Goal: Task Accomplishment & Management: Complete application form

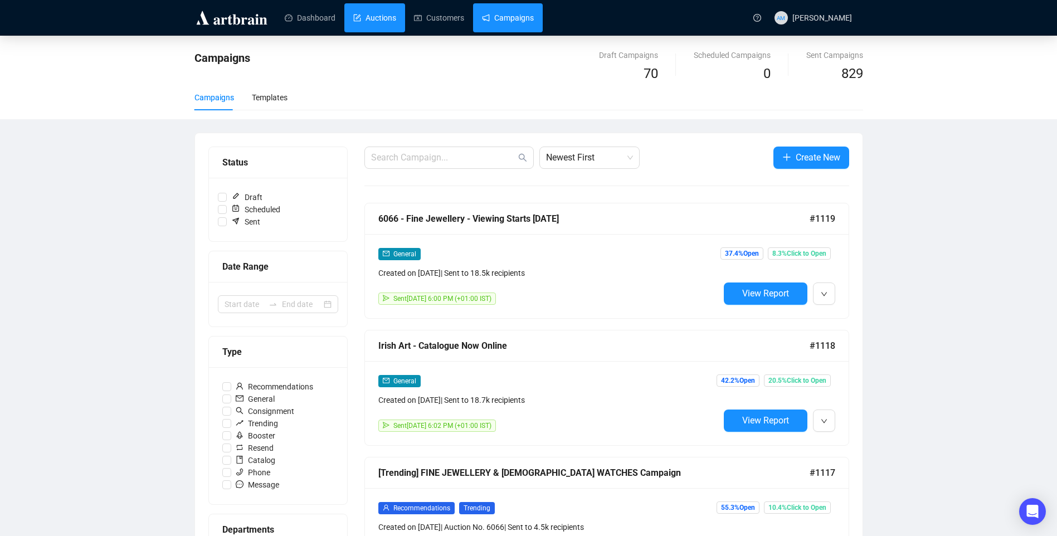
click at [378, 22] on link "Auctions" at bounding box center [374, 17] width 43 height 29
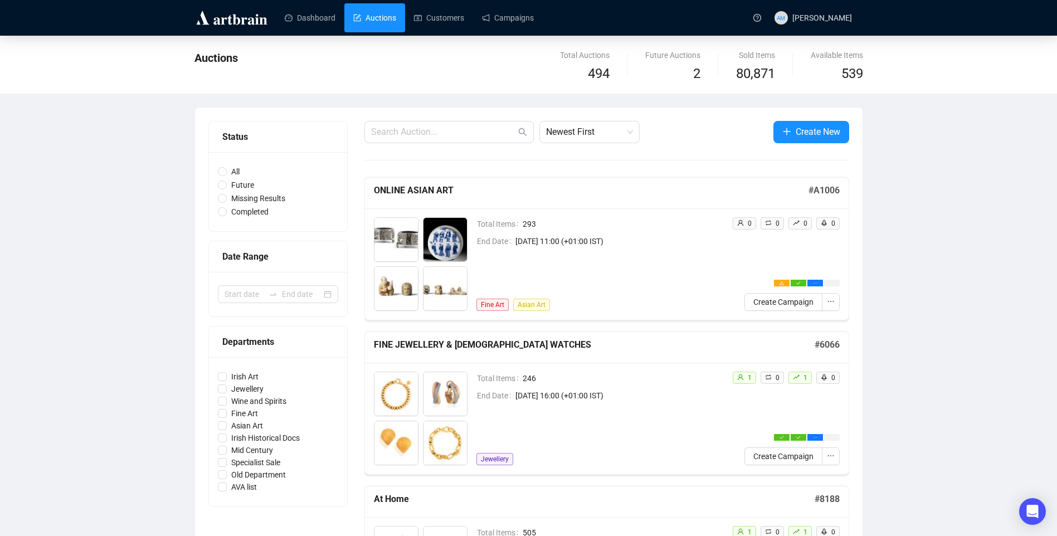
click at [396, 246] on img at bounding box center [395, 239] width 43 height 43
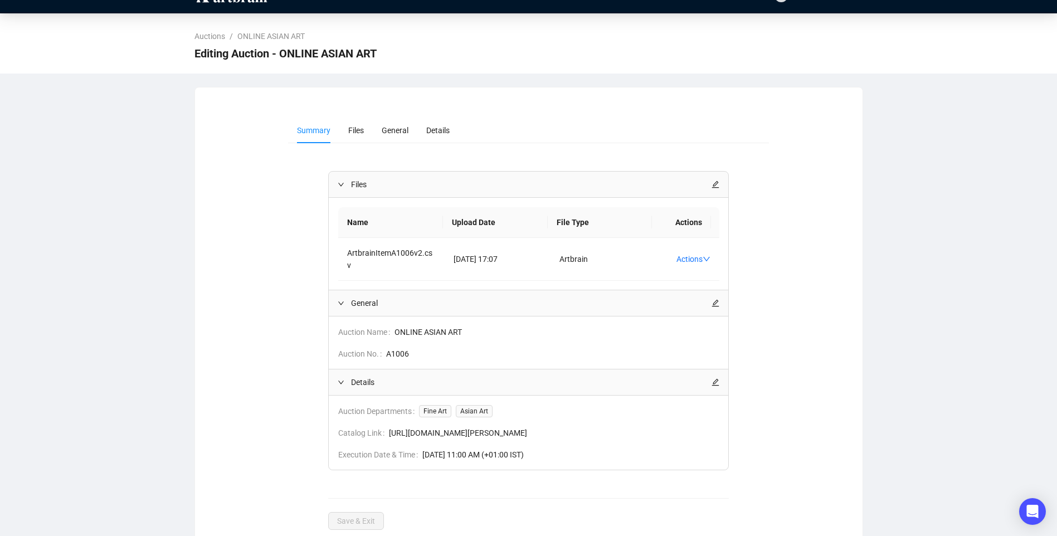
scroll to position [35, 0]
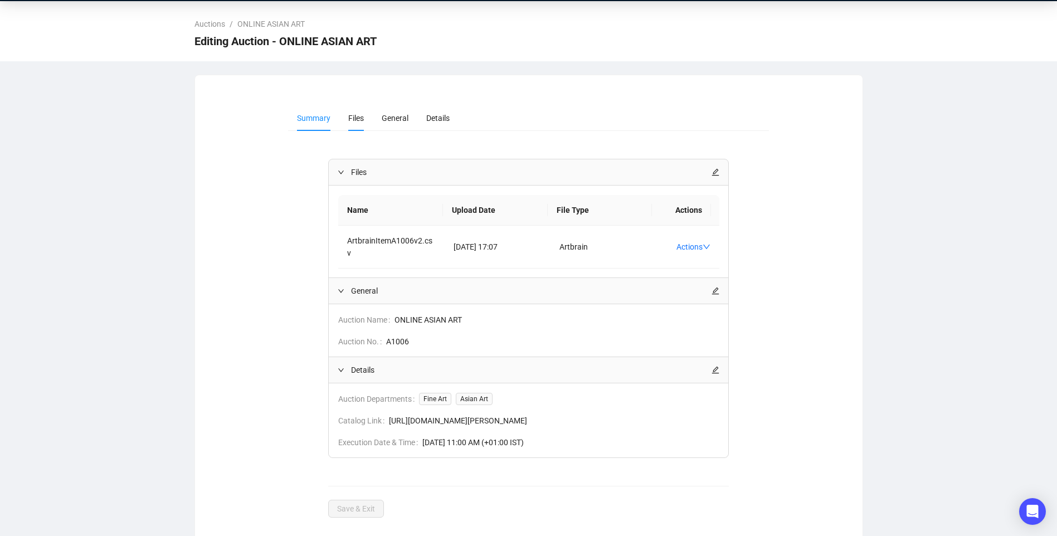
click at [350, 116] on span "Files" at bounding box center [356, 118] width 16 height 9
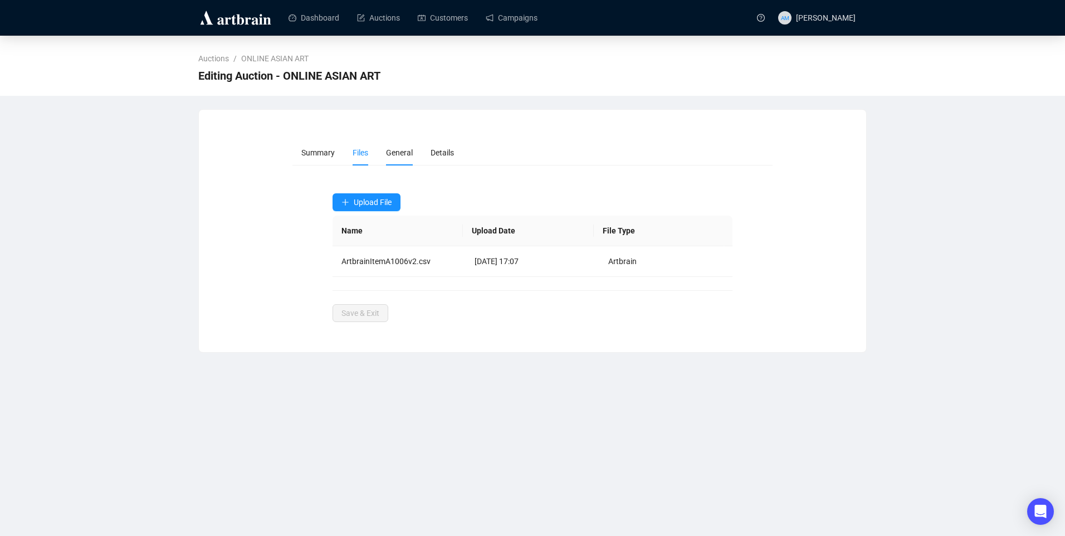
click at [392, 152] on span "General" at bounding box center [399, 152] width 27 height 9
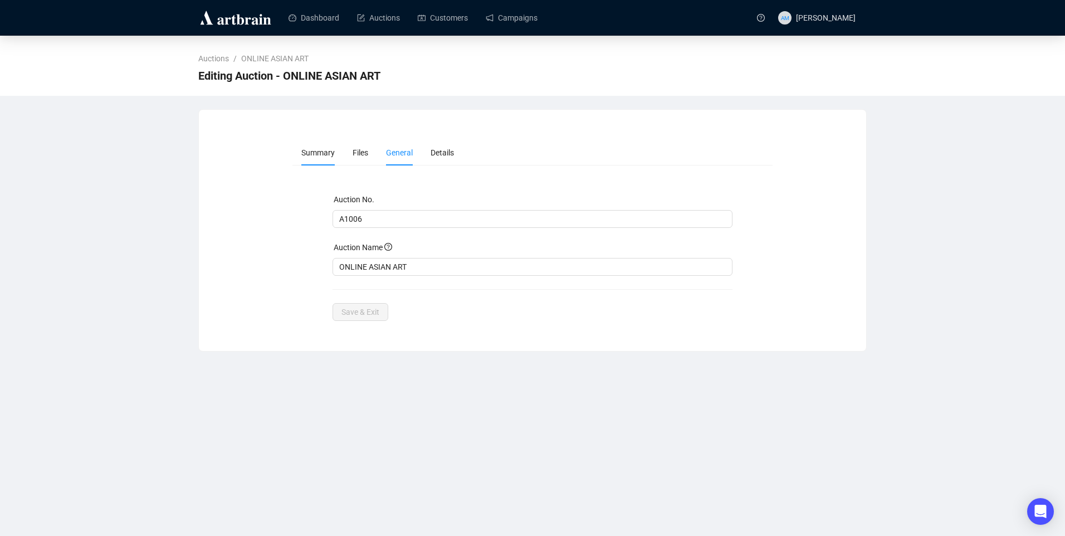
click at [324, 157] on span "Summary" at bounding box center [317, 152] width 33 height 9
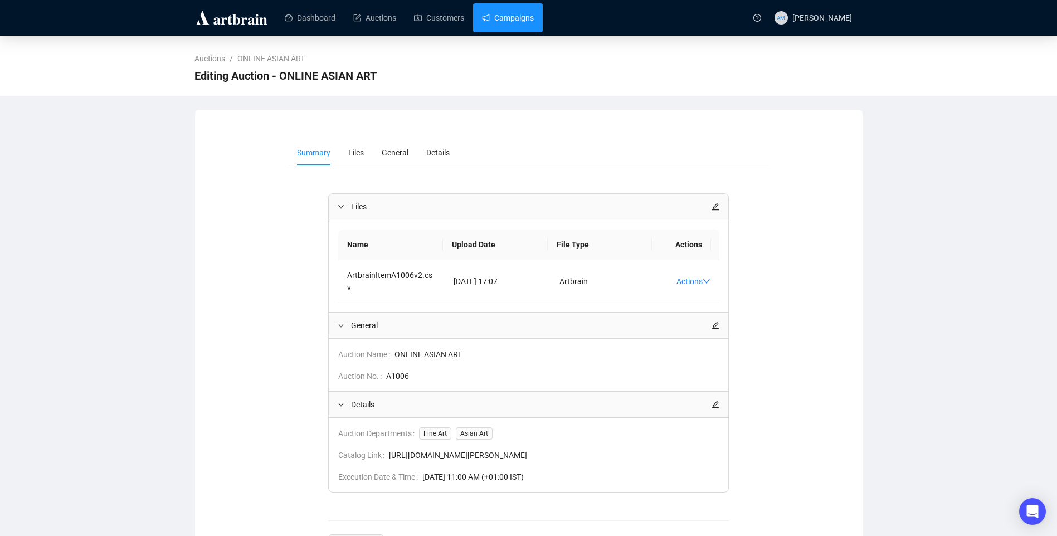
click at [516, 18] on link "Campaigns" at bounding box center [508, 17] width 52 height 29
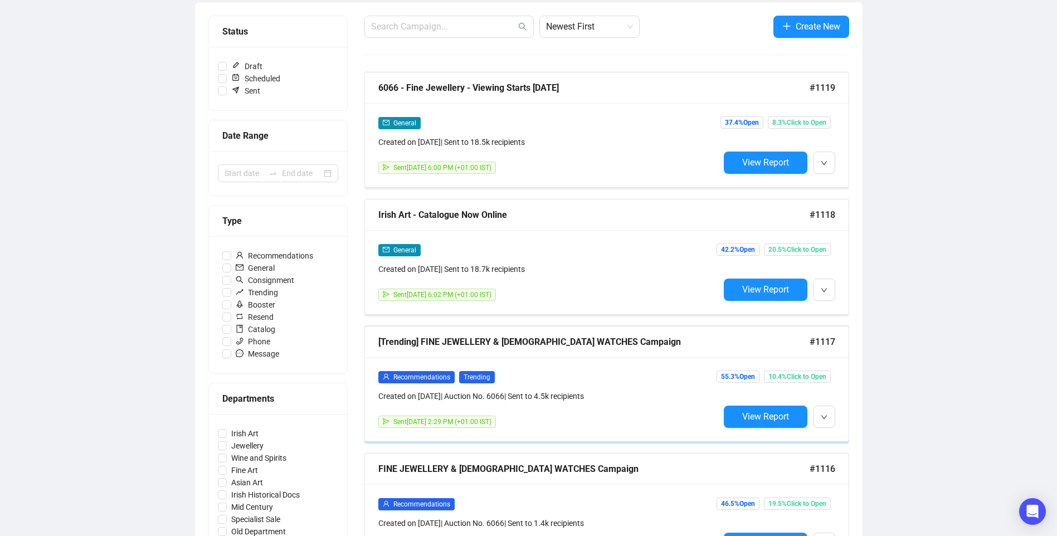
scroll to position [279, 0]
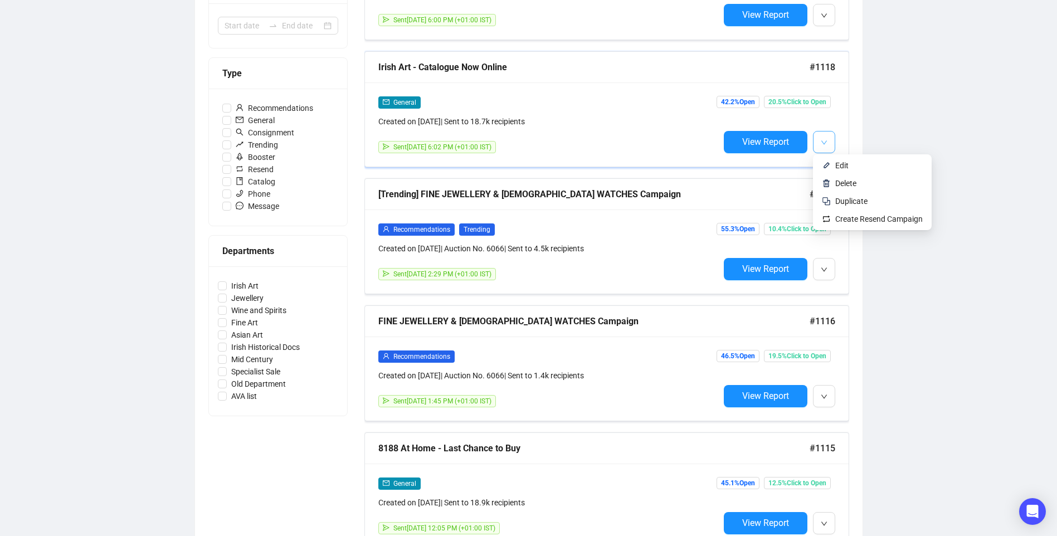
click at [821, 143] on icon "down" at bounding box center [824, 142] width 7 height 7
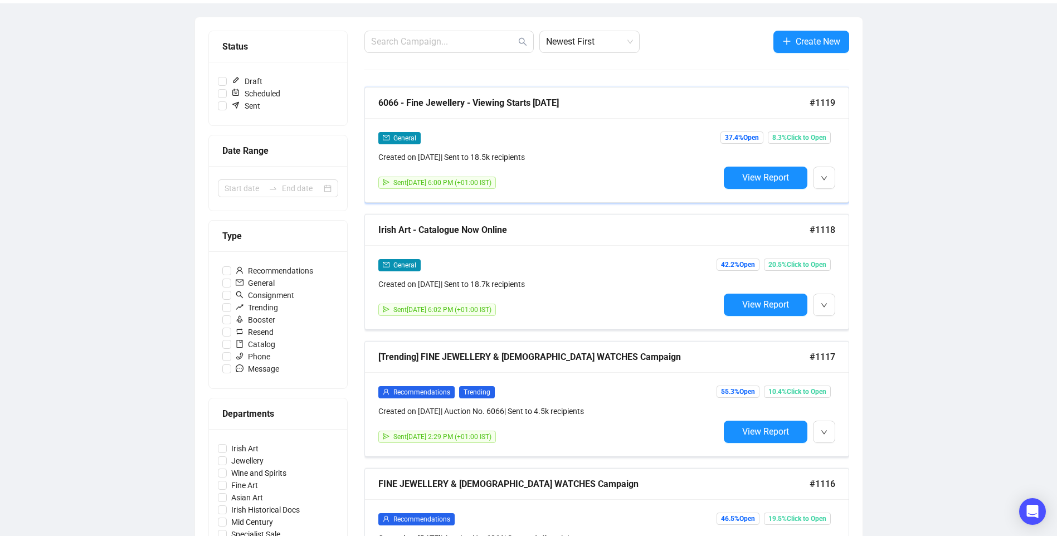
scroll to position [111, 0]
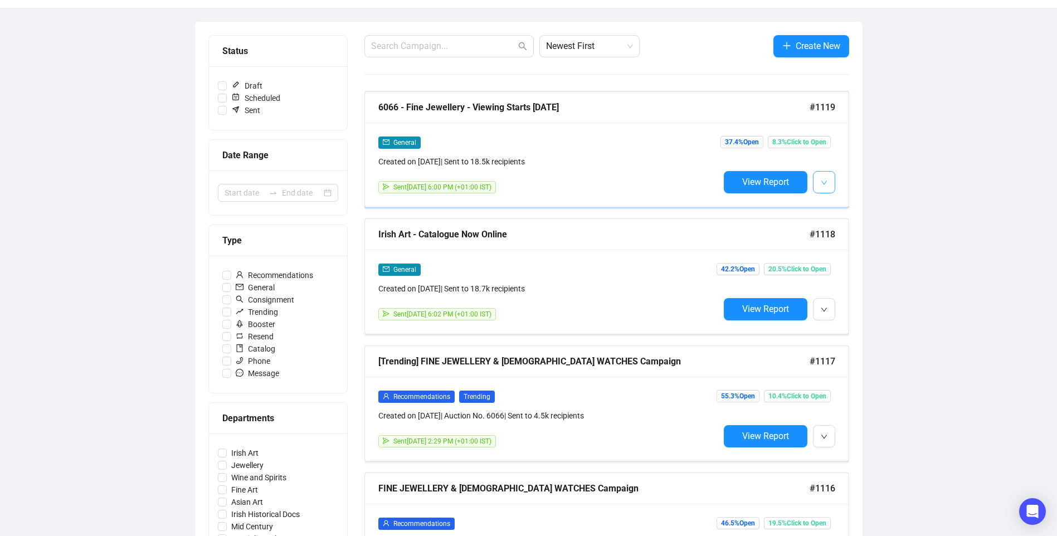
click at [824, 185] on icon "down" at bounding box center [824, 182] width 7 height 7
click at [821, 177] on span "button" at bounding box center [824, 182] width 7 height 14
click at [453, 123] on div "General Created on Sep 3, 2025 | Sent to 18.5k recipients Sent September 4, 202…" at bounding box center [607, 165] width 484 height 84
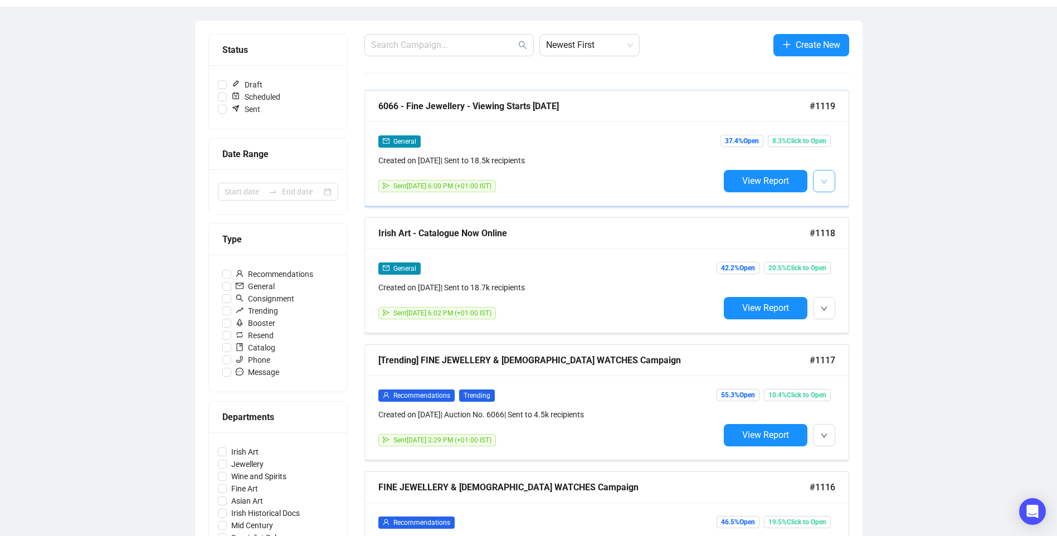
click at [829, 183] on button "button" at bounding box center [824, 181] width 22 height 22
click at [847, 198] on li "Edit" at bounding box center [872, 205] width 114 height 18
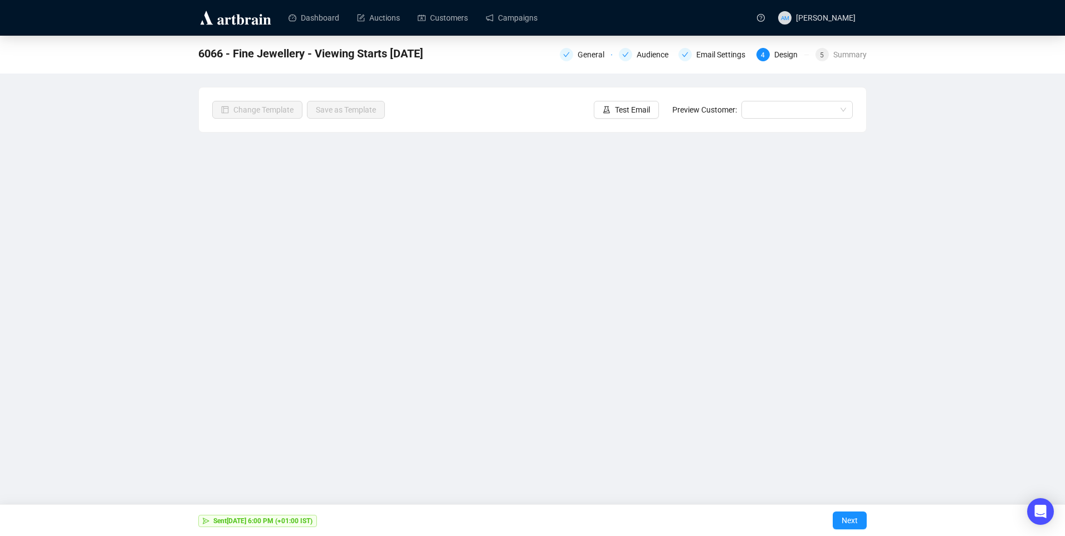
click at [780, 54] on div "Design" at bounding box center [789, 54] width 30 height 13
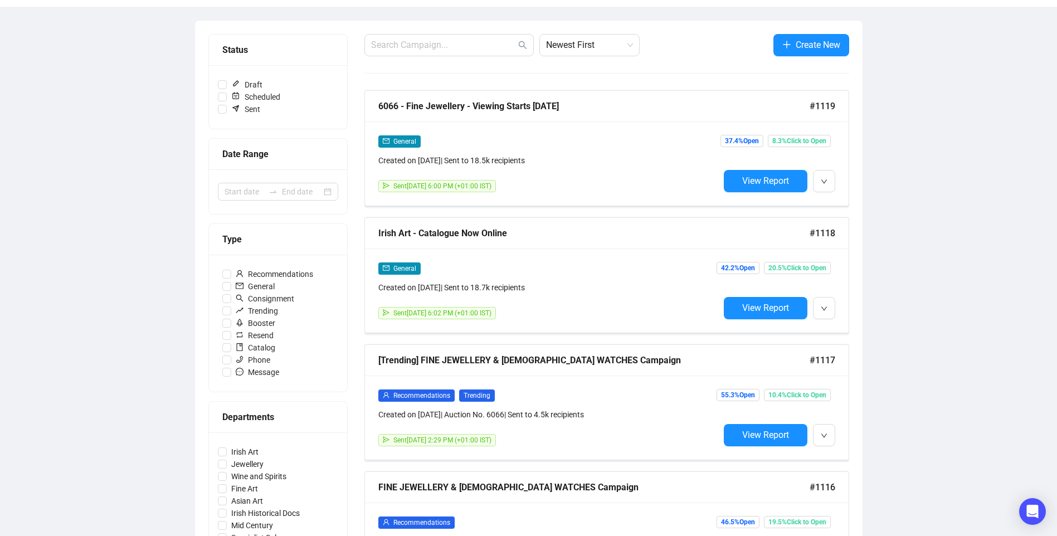
scroll to position [114, 0]
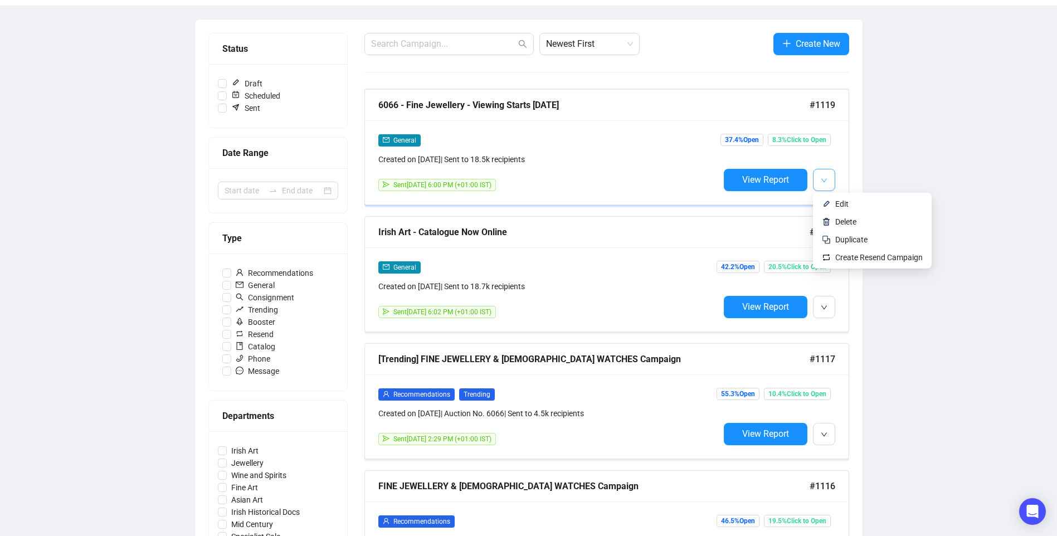
drag, startPoint x: 822, startPoint y: 179, endPoint x: 820, endPoint y: 187, distance: 8.0
click at [821, 180] on icon "down" at bounding box center [824, 180] width 7 height 7
click at [850, 240] on span "Duplicate" at bounding box center [851, 239] width 32 height 9
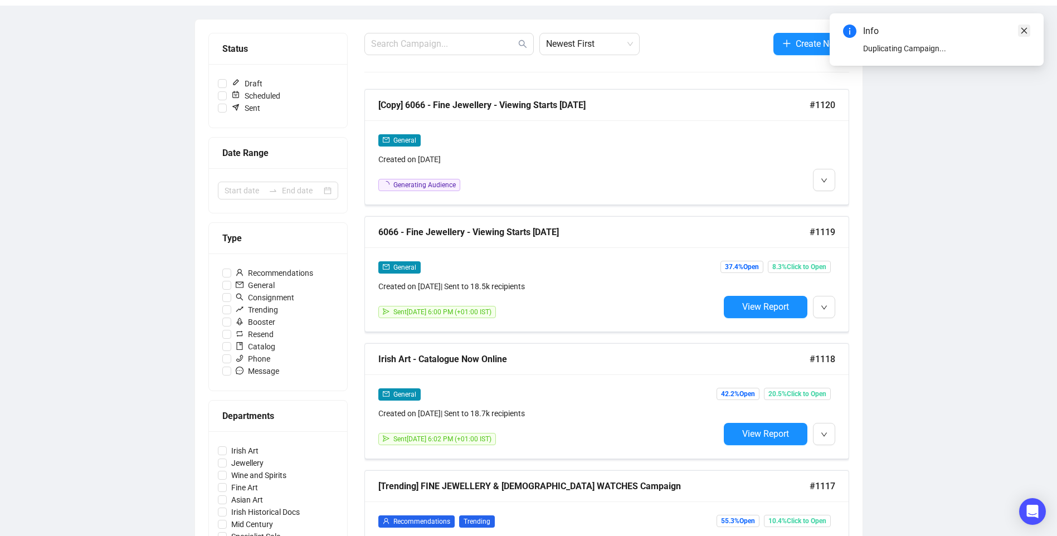
click at [1021, 30] on icon "close" at bounding box center [1024, 31] width 8 height 8
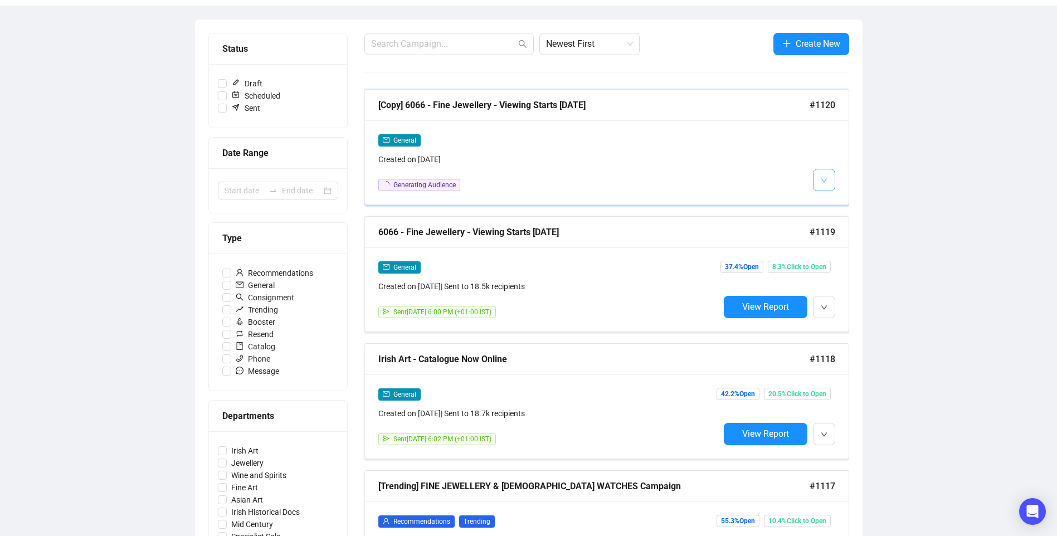
click at [818, 179] on button "button" at bounding box center [824, 180] width 22 height 22
click at [823, 180] on icon "down" at bounding box center [824, 180] width 7 height 7
click at [845, 224] on span "Delete" at bounding box center [845, 221] width 21 height 9
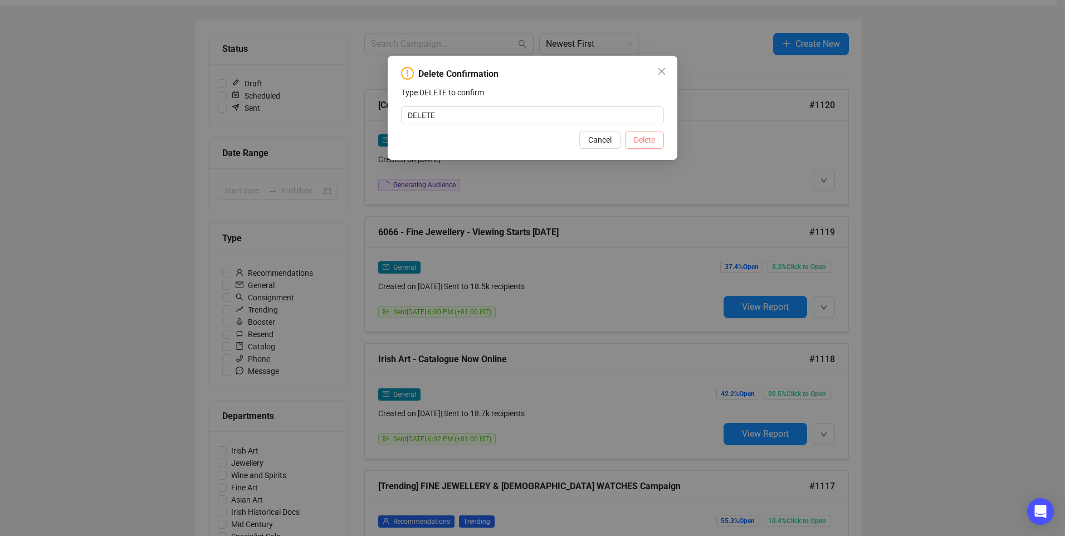
type input "DELETE"
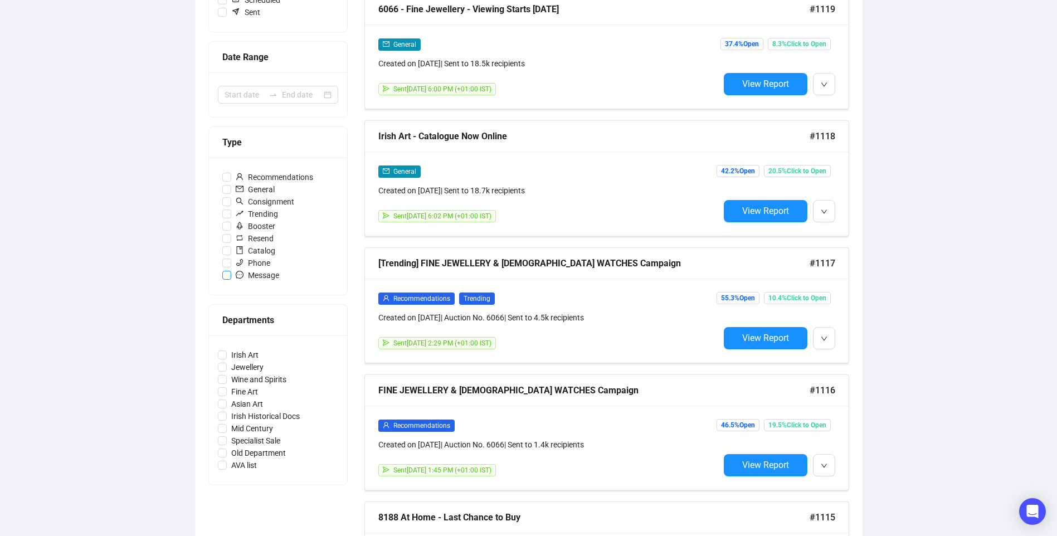
scroll to position [223, 0]
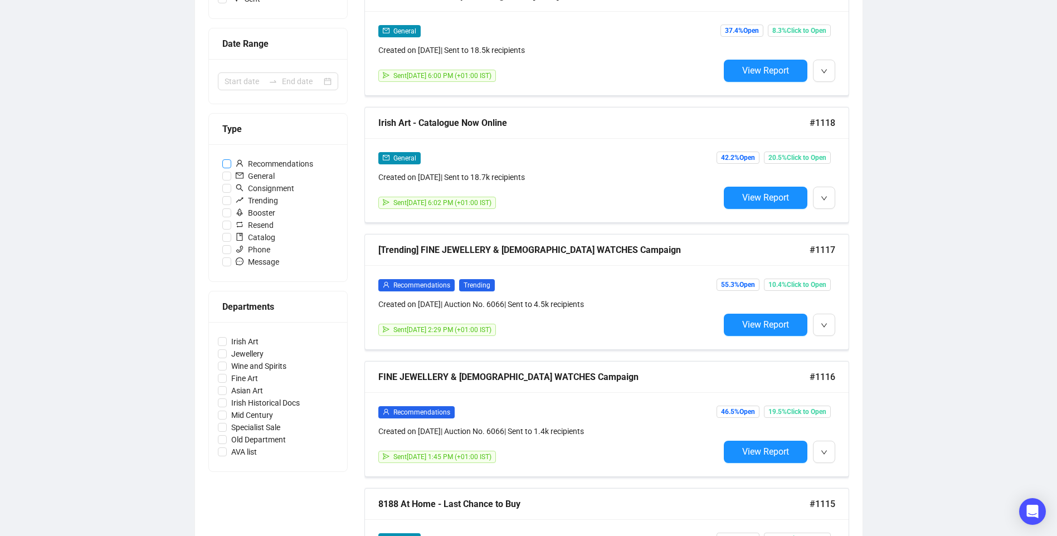
click at [290, 165] on span "Recommendations" at bounding box center [274, 164] width 86 height 12
click at [231, 165] on input "Recommendations" at bounding box center [226, 163] width 9 height 9
checkbox input "true"
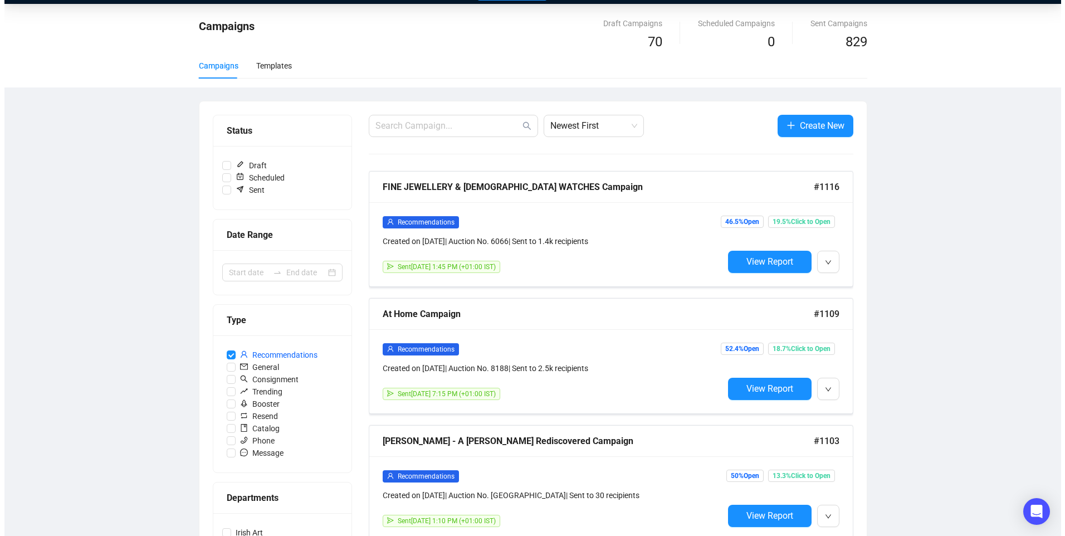
scroll to position [0, 0]
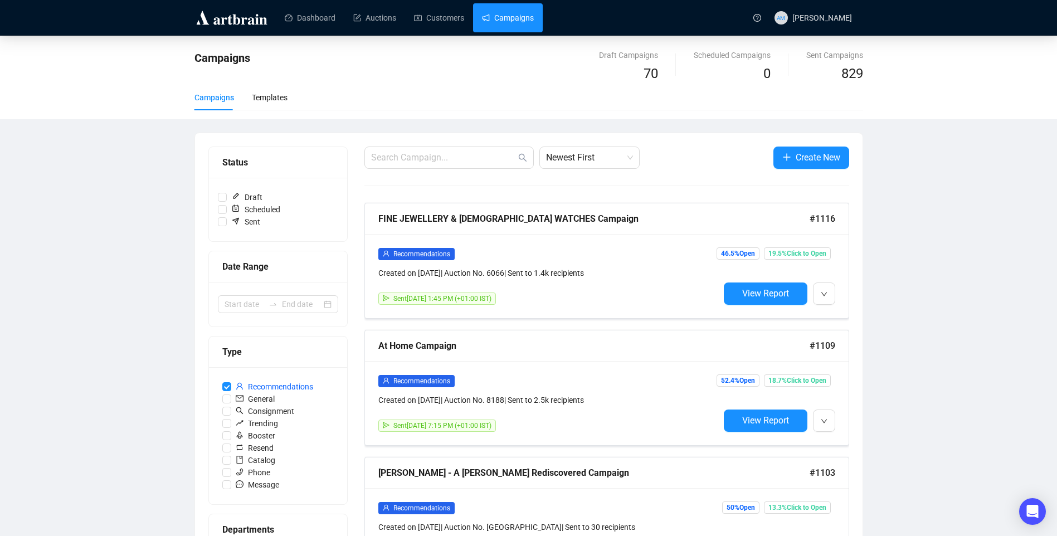
click at [770, 157] on div "Newest First Create New" at bounding box center [606, 158] width 485 height 22
click at [777, 155] on button "Create New" at bounding box center [811, 158] width 76 height 22
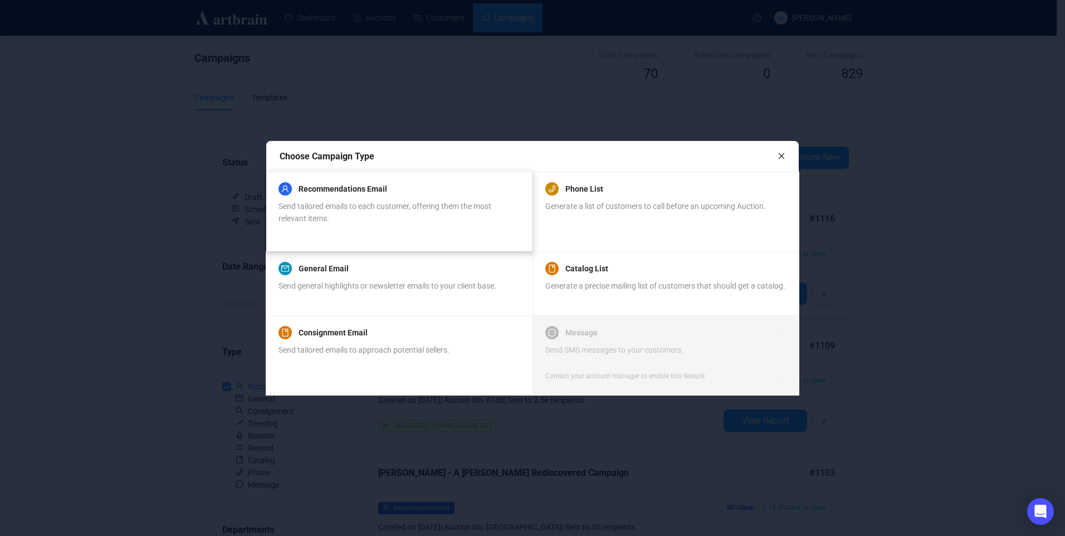
click at [394, 204] on span "Send tailored emails to each customer, offering them the most relevant items." at bounding box center [385, 212] width 213 height 21
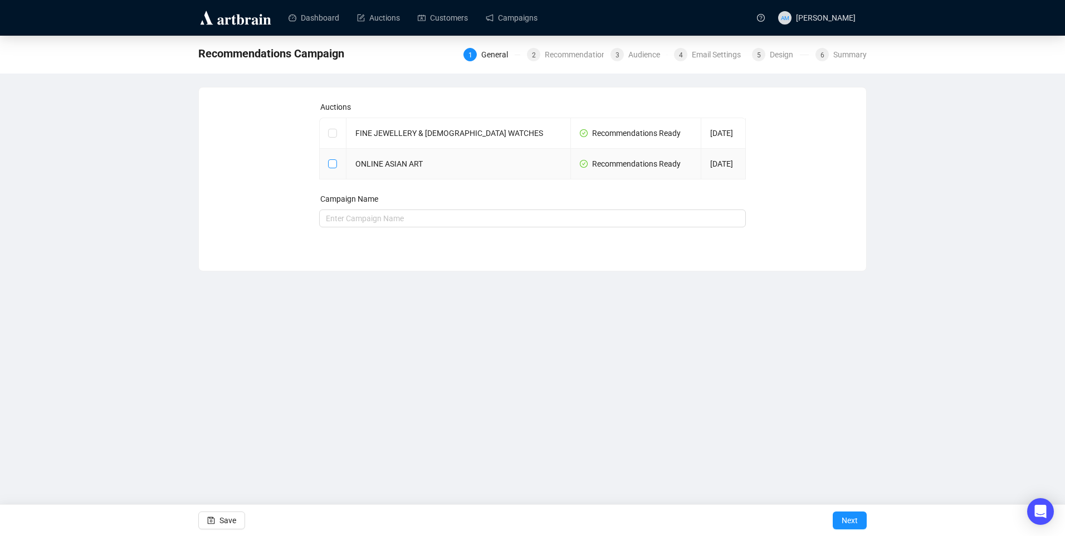
click at [330, 166] on input "checkbox" at bounding box center [332, 163] width 8 height 8
checkbox input "true"
type input "ONLINE ASIAN ART Campaign"
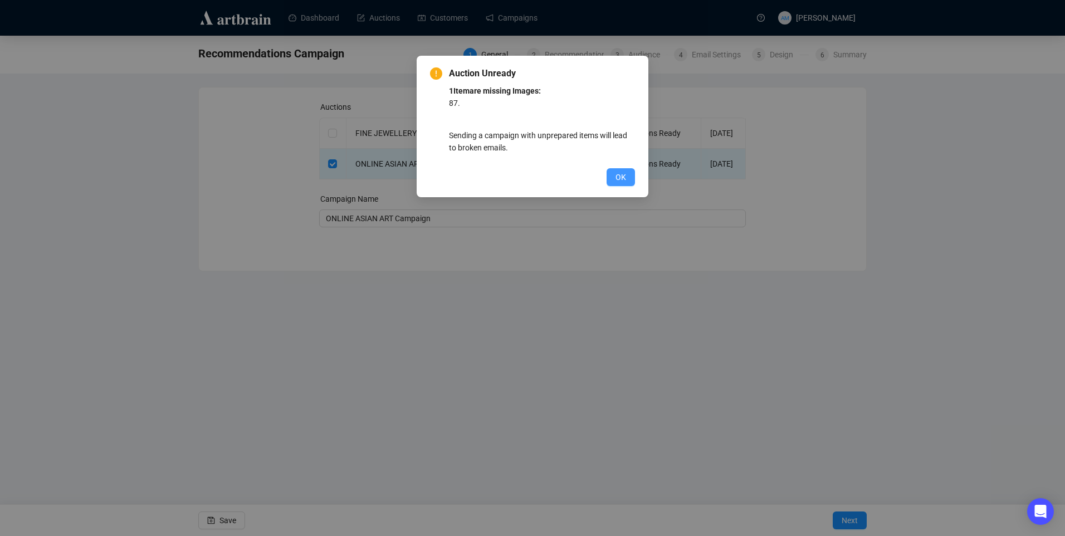
click at [614, 178] on button "OK" at bounding box center [621, 177] width 28 height 18
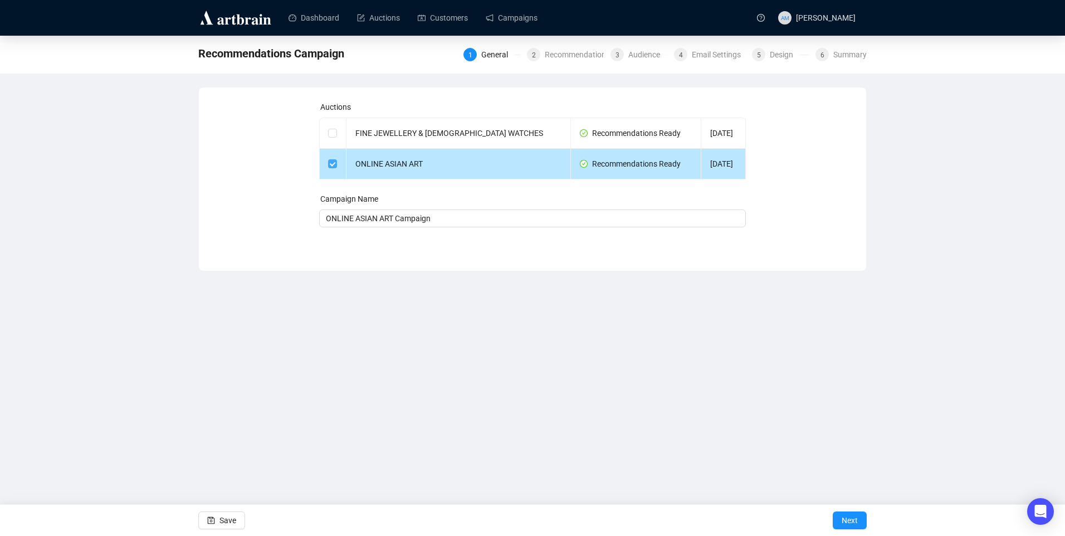
click at [331, 164] on input "checkbox" at bounding box center [332, 163] width 8 height 8
checkbox input "false"
type input "Campaign"
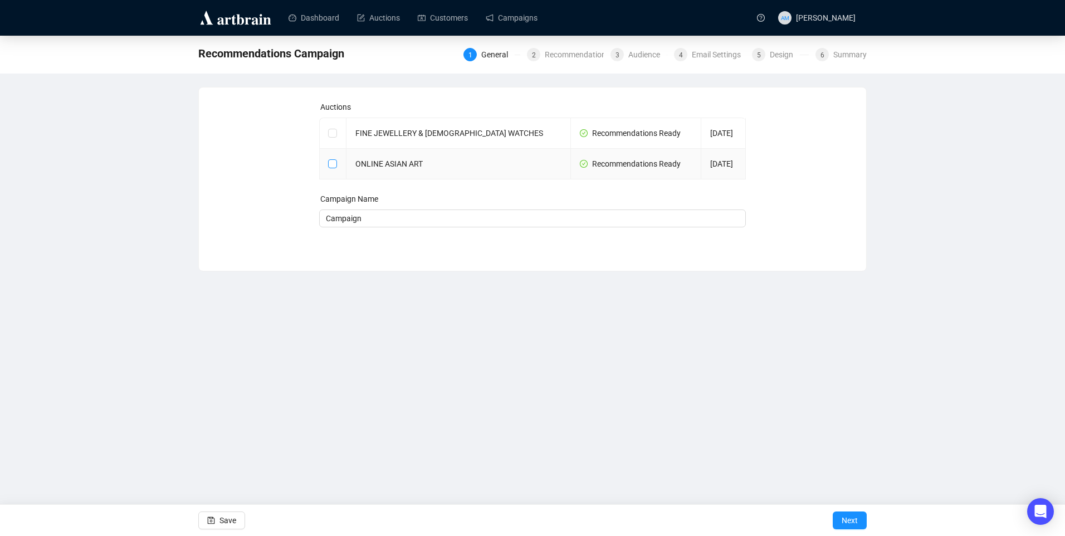
click at [328, 165] on input "checkbox" at bounding box center [332, 163] width 8 height 8
checkbox input "true"
type input "ONLINE ASIAN ART Campaign"
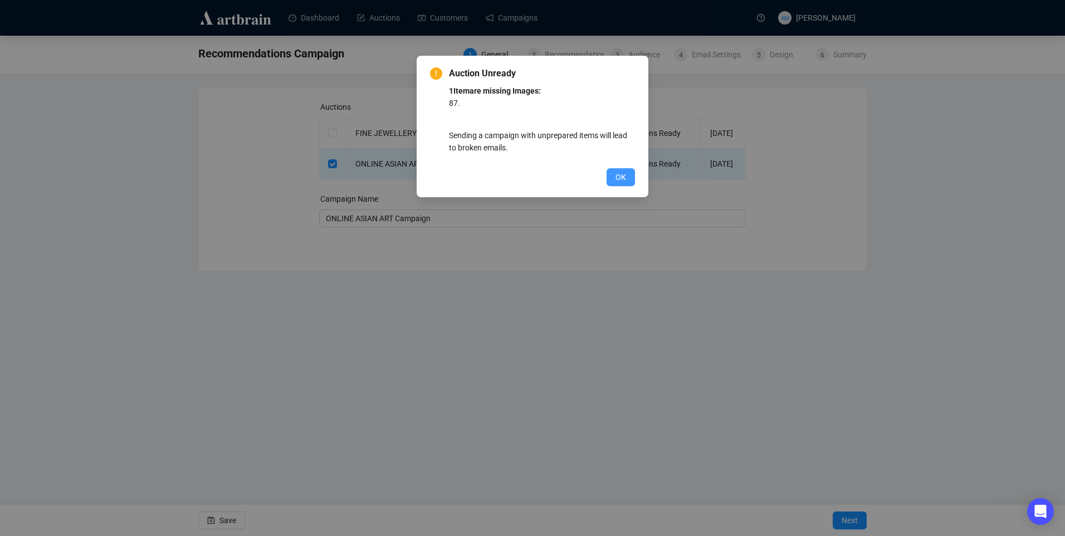
click at [622, 175] on span "OK" at bounding box center [621, 177] width 11 height 12
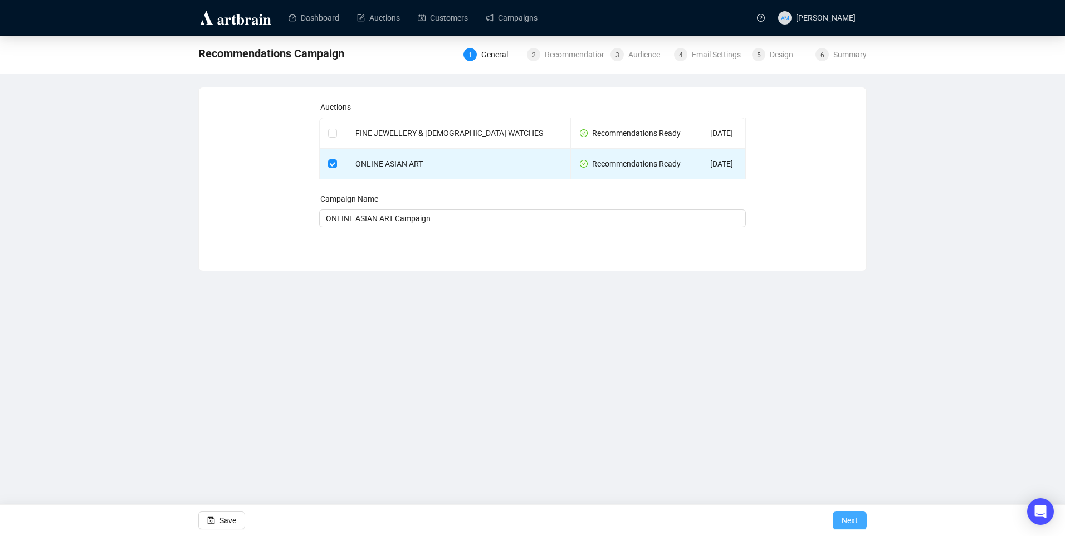
click at [860, 522] on button "Next" at bounding box center [850, 520] width 34 height 18
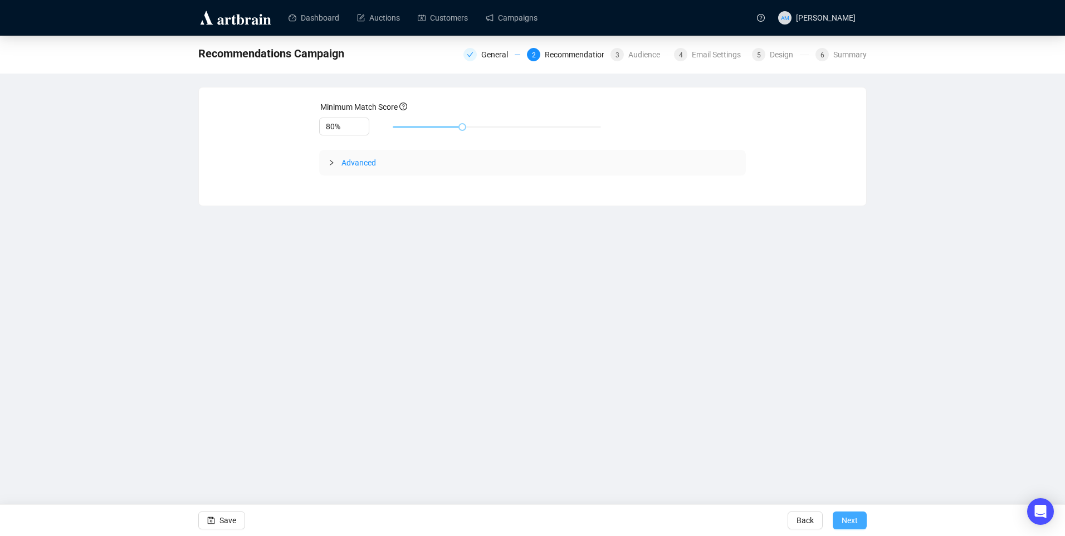
click at [847, 523] on span "Next" at bounding box center [850, 520] width 16 height 31
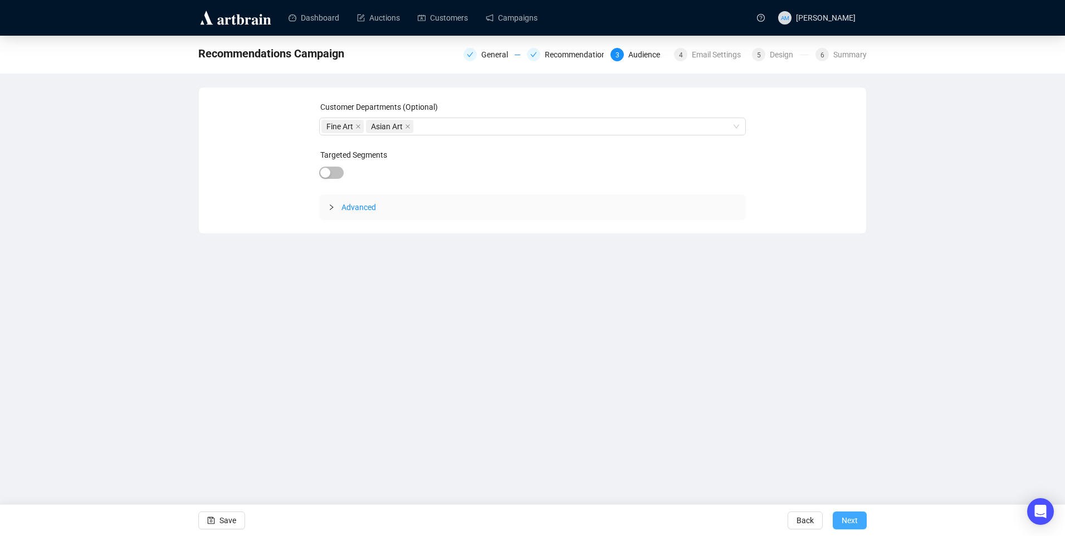
click at [852, 519] on span "Next" at bounding box center [850, 520] width 16 height 31
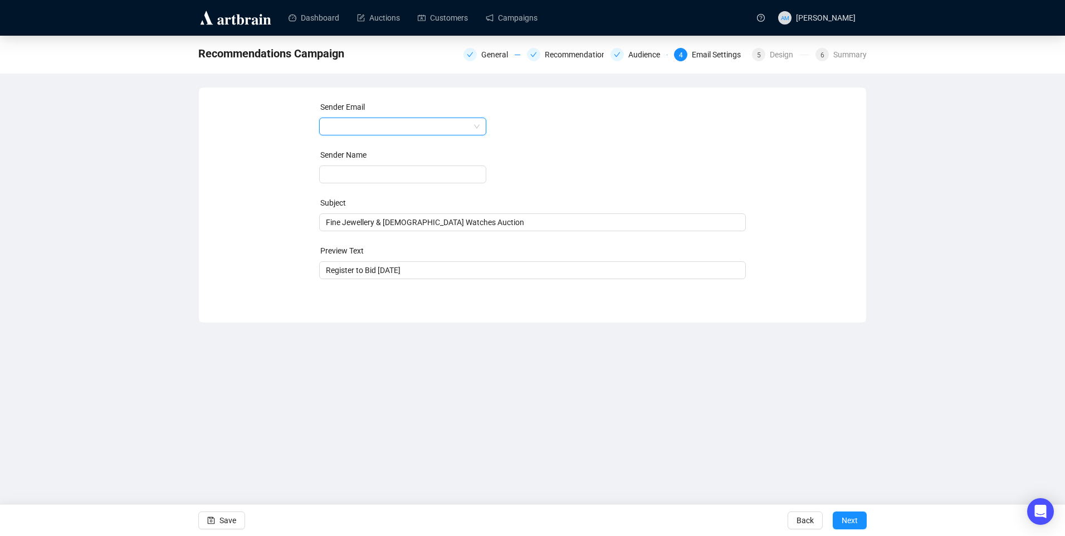
click at [452, 124] on input "search" at bounding box center [398, 126] width 144 height 17
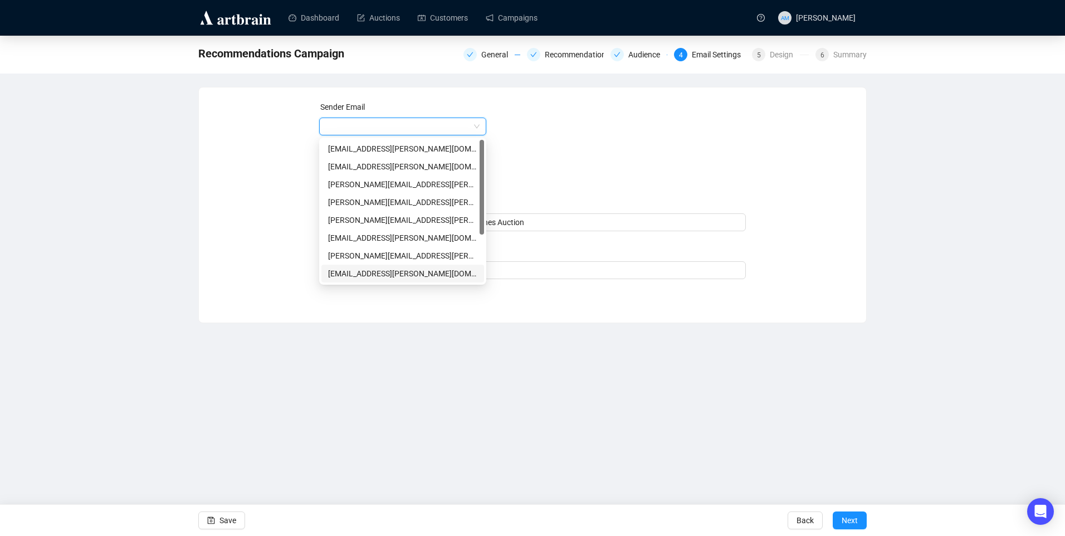
click at [358, 274] on div "info@adams.ie" at bounding box center [402, 273] width 149 height 12
type input "Adam’s Auctioneers"
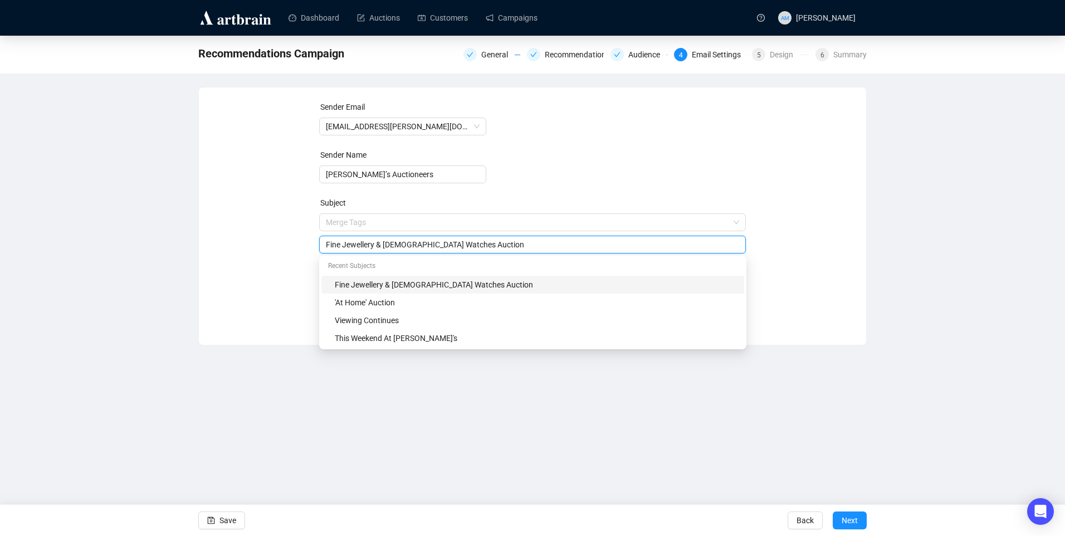
drag, startPoint x: 476, startPoint y: 223, endPoint x: 285, endPoint y: 229, distance: 191.2
click at [285, 229] on div "Sender Email info@adams.ie Sender Name Adam’s Auctioneers Subject Merge Tags Fi…" at bounding box center [532, 208] width 641 height 214
type input "'Online Asian Art' Now Online"
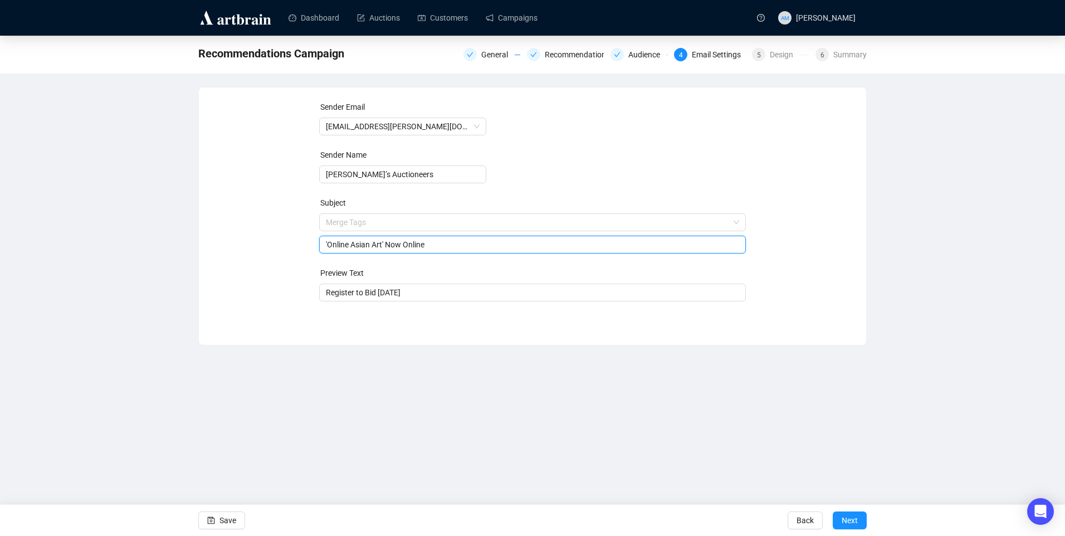
click at [216, 277] on div "Sender Email info@adams.ie Sender Name Adam’s Auctioneers Subject Merge Tags 'O…" at bounding box center [532, 208] width 641 height 214
click at [854, 520] on span "Next" at bounding box center [850, 520] width 16 height 31
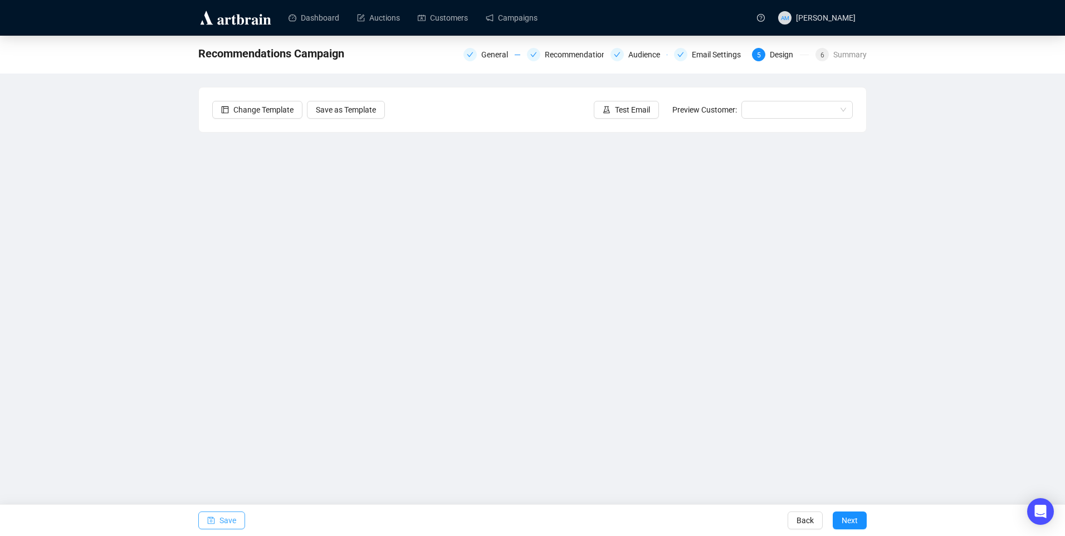
click at [236, 521] on button "Save" at bounding box center [221, 520] width 47 height 18
click at [633, 101] on button "Test Email" at bounding box center [626, 110] width 65 height 18
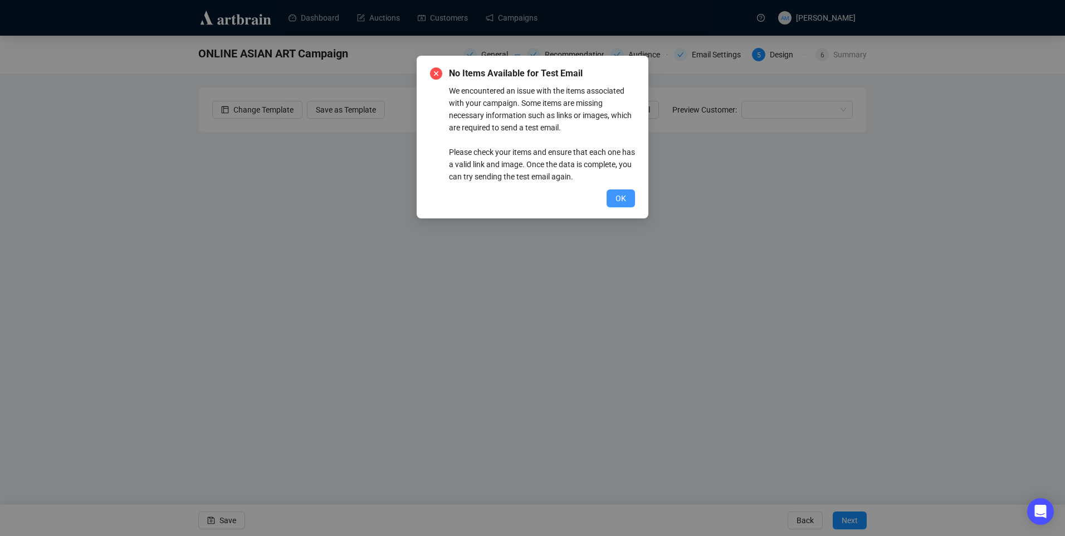
click at [618, 200] on span "OK" at bounding box center [621, 198] width 11 height 12
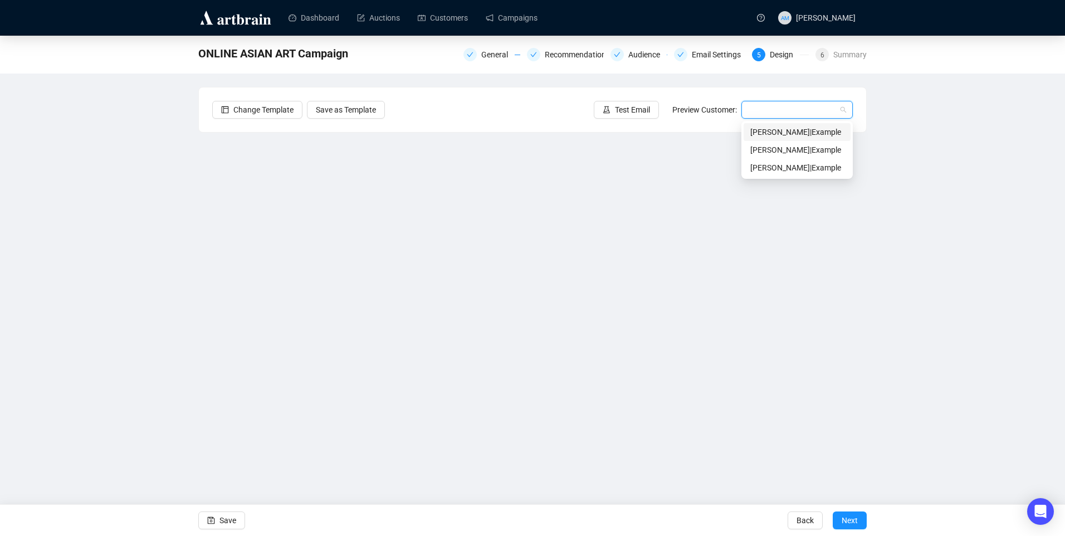
click at [763, 109] on input "search" at bounding box center [792, 109] width 88 height 17
click at [788, 138] on div "Ann | Example" at bounding box center [797, 132] width 94 height 12
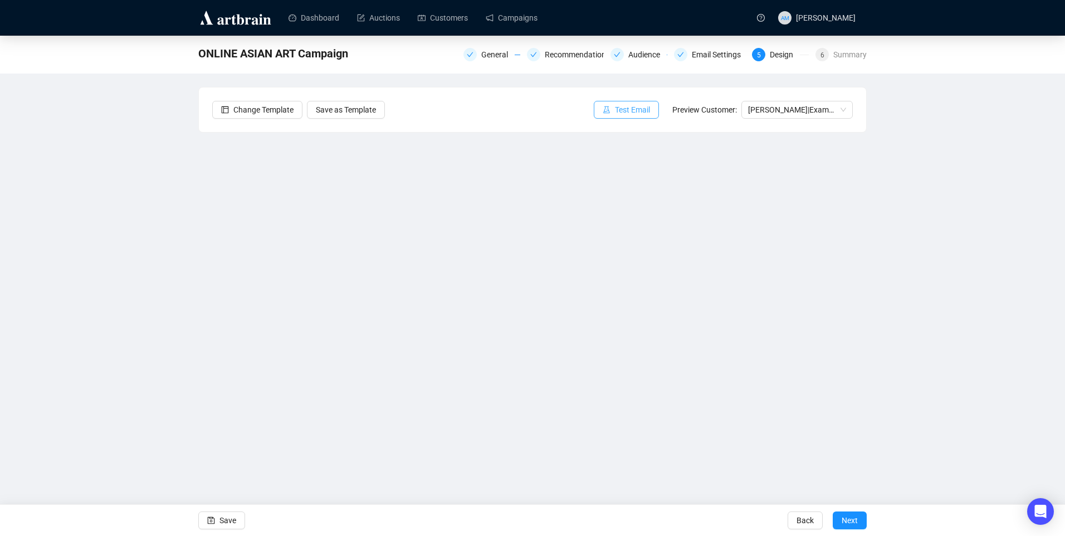
click at [634, 111] on span "Test Email" at bounding box center [632, 110] width 35 height 12
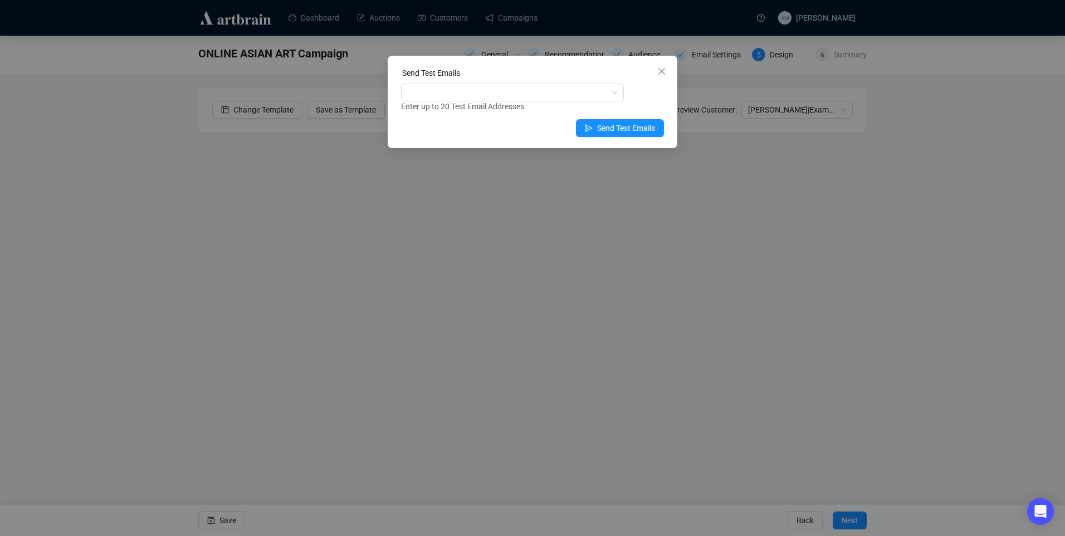
click at [486, 105] on div "Enter up to 20 Test Email Addresses" at bounding box center [532, 106] width 263 height 13
click at [487, 97] on div at bounding box center [506, 93] width 207 height 16
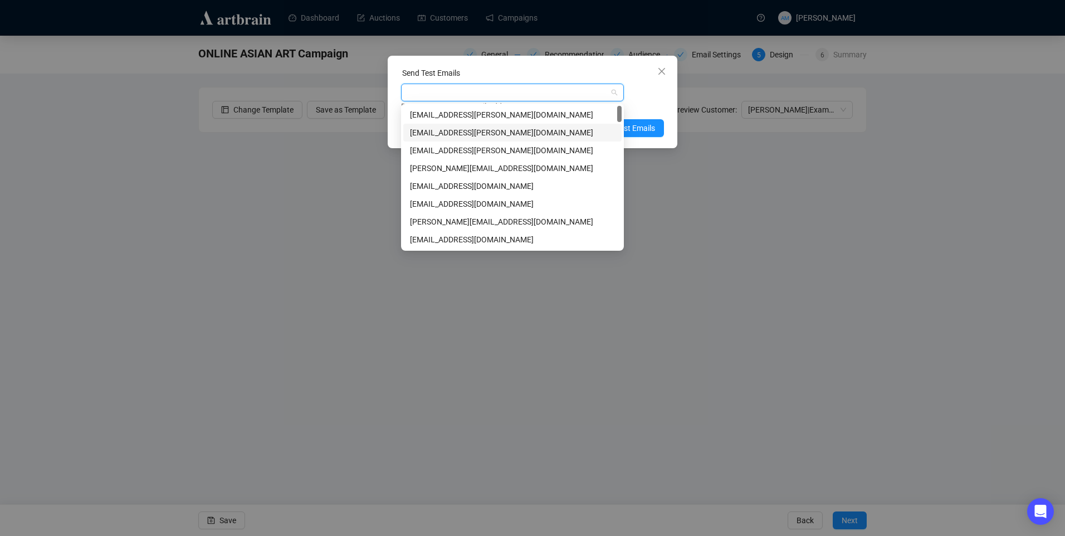
click at [479, 132] on div "amymcnamara@adams.ie" at bounding box center [512, 132] width 205 height 12
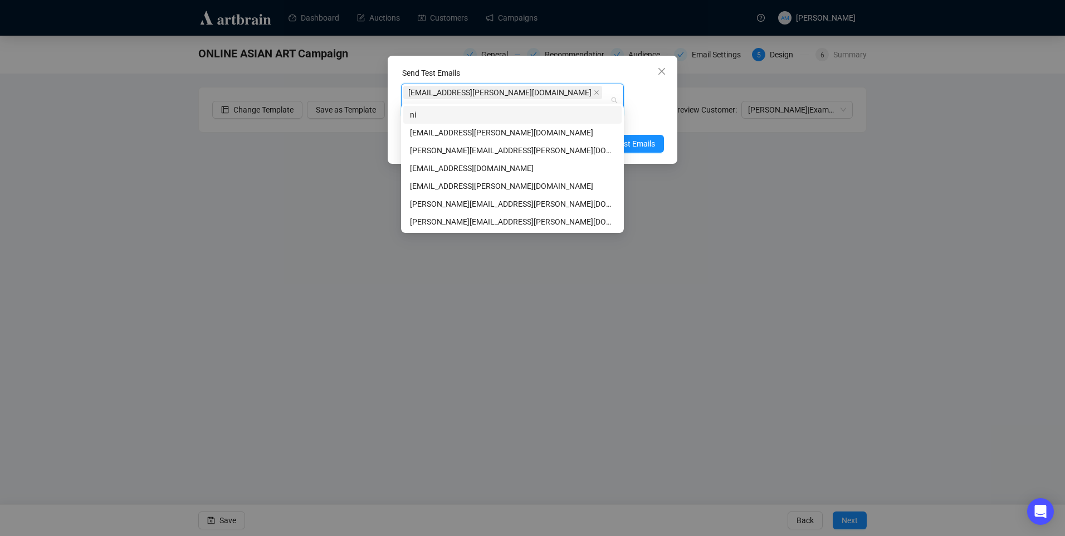
type input "niam"
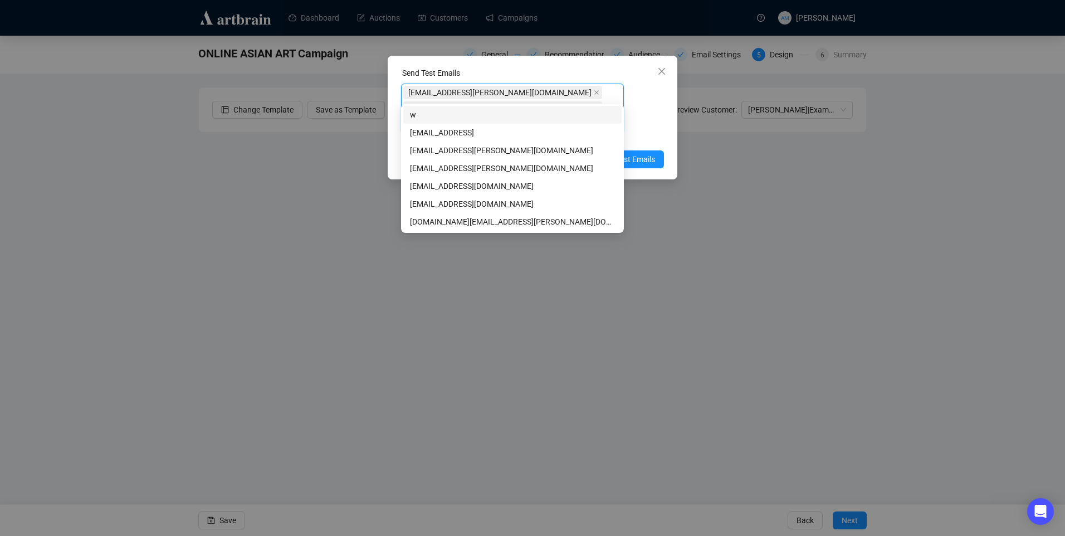
type input "we"
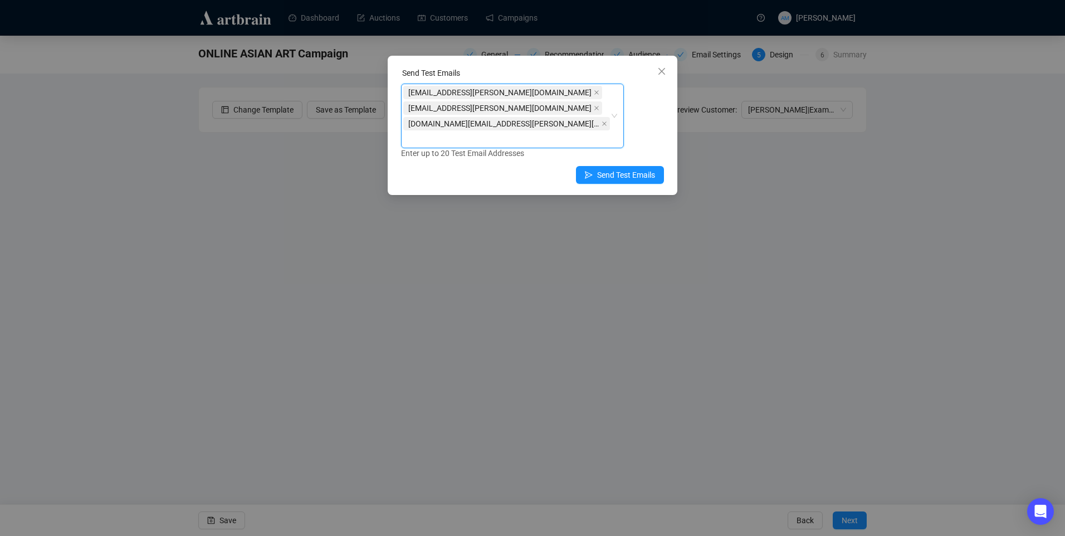
click at [648, 114] on div "amymcnamara@adams.ie, niamh@adams.ie, wei.wang@adams.ie amymcnamara@adams.ie ni…" at bounding box center [532, 122] width 263 height 76
click at [608, 169] on span "Send Test Emails" at bounding box center [626, 175] width 58 height 12
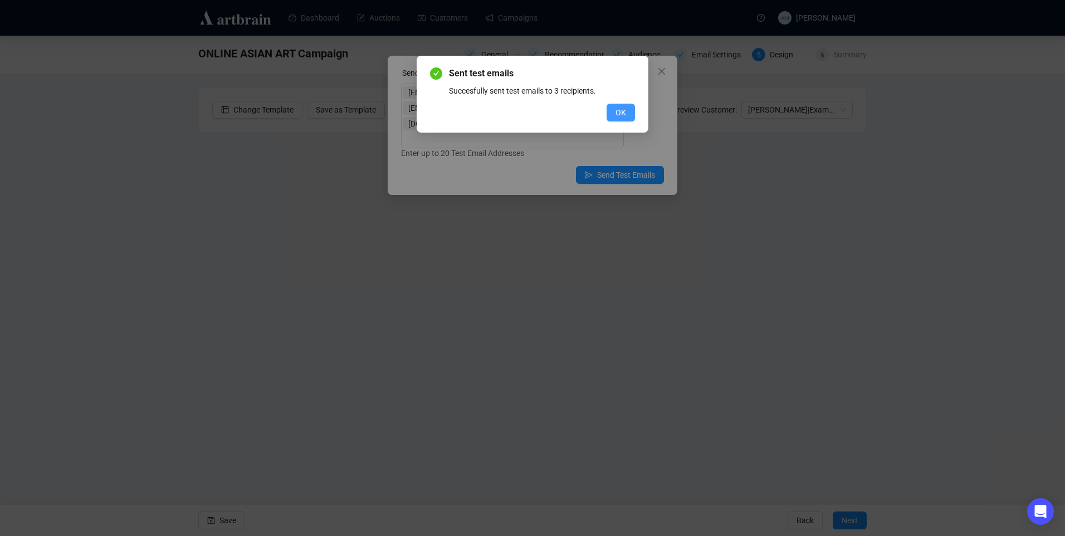
click at [621, 114] on span "OK" at bounding box center [621, 112] width 11 height 12
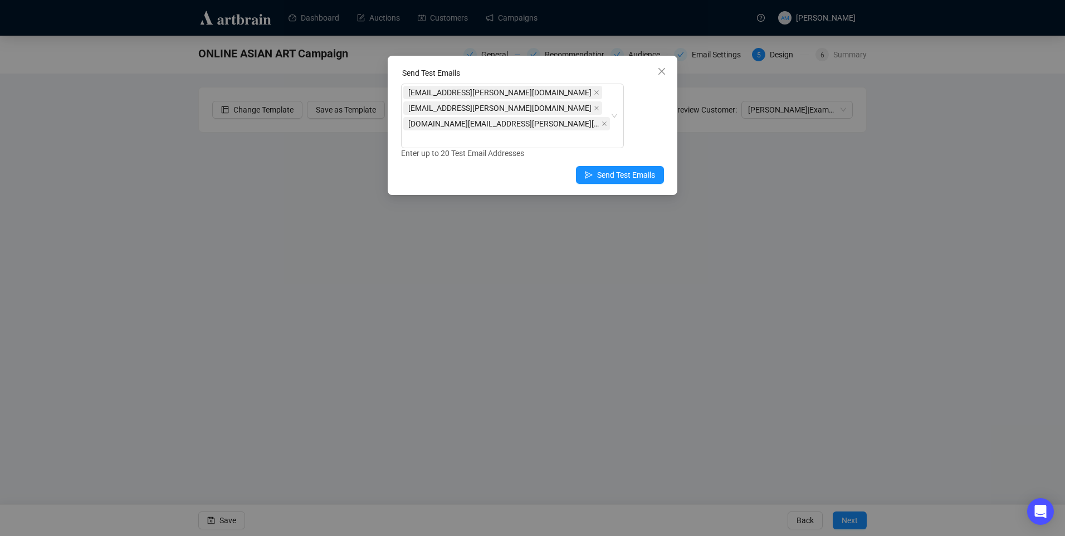
click at [665, 67] on button "Close" at bounding box center [662, 71] width 18 height 18
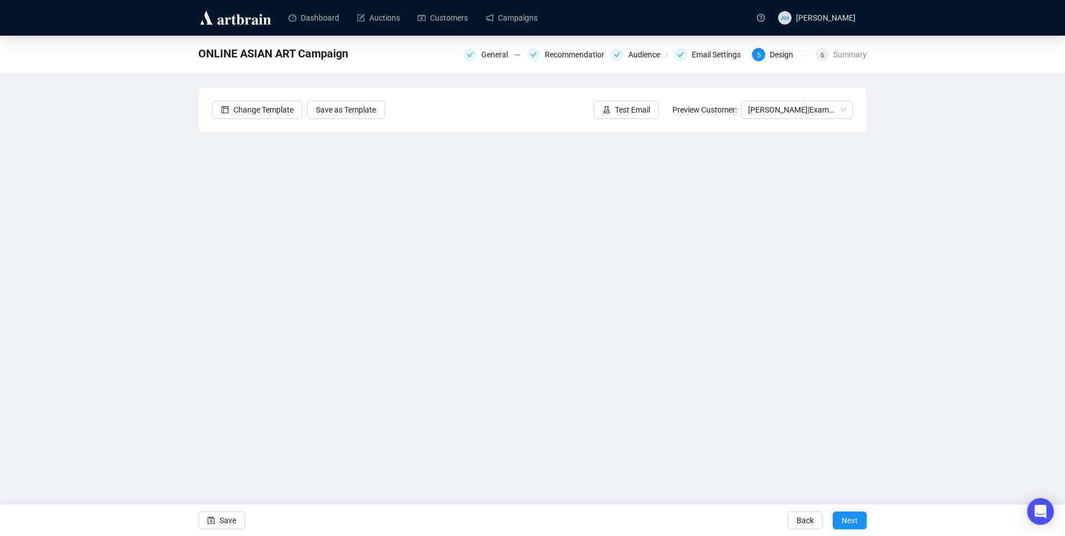
click at [237, 511] on div "Save" at bounding box center [221, 520] width 47 height 31
click at [227, 516] on span "Save" at bounding box center [227, 520] width 17 height 31
click at [644, 115] on span "Test Email" at bounding box center [632, 110] width 35 height 12
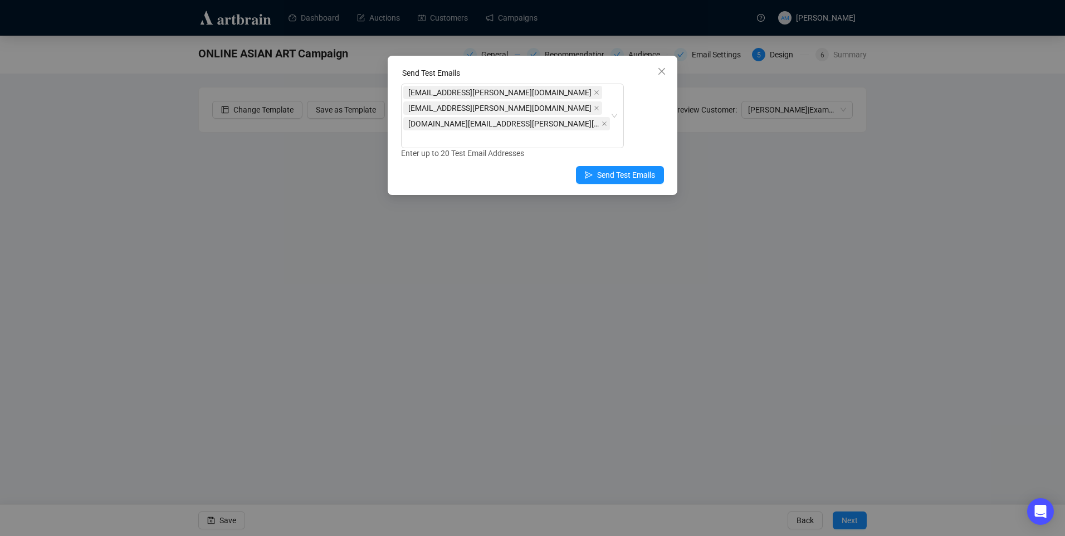
click at [602, 121] on icon "close" at bounding box center [605, 124] width 6 height 6
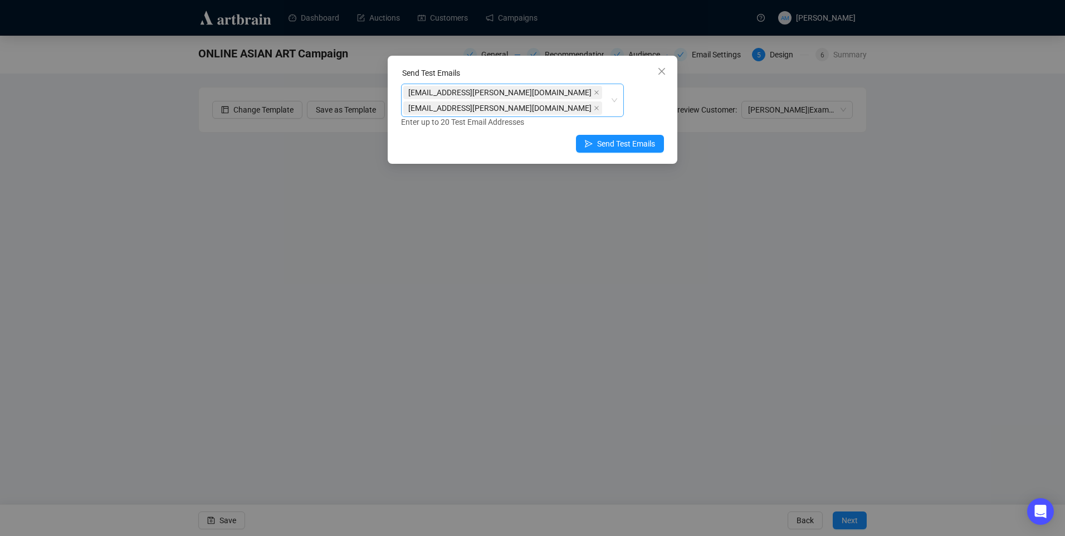
click at [594, 90] on icon "close" at bounding box center [597, 93] width 6 height 6
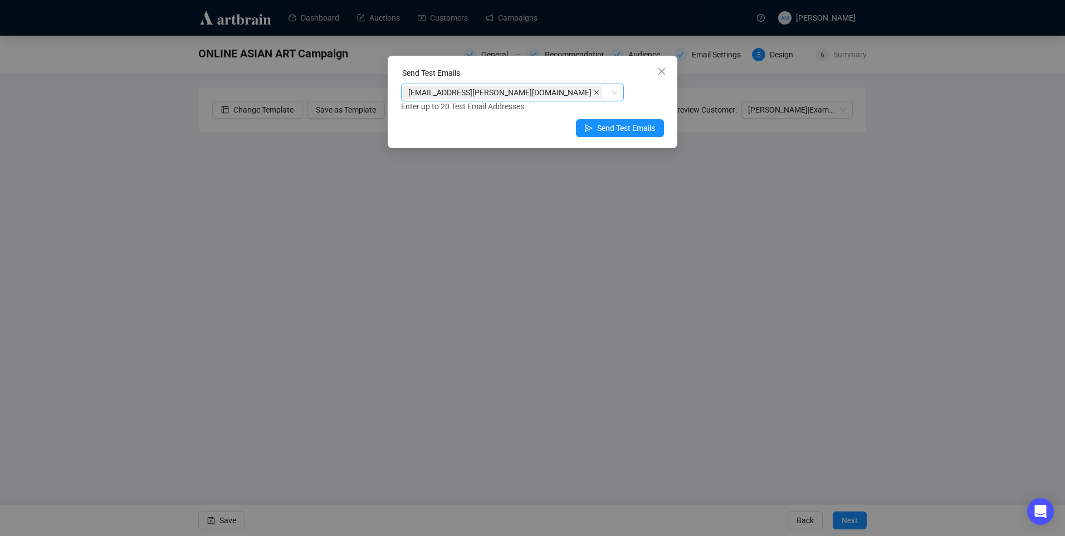
click at [594, 90] on icon "close" at bounding box center [597, 93] width 6 height 6
click at [466, 91] on div at bounding box center [506, 93] width 207 height 16
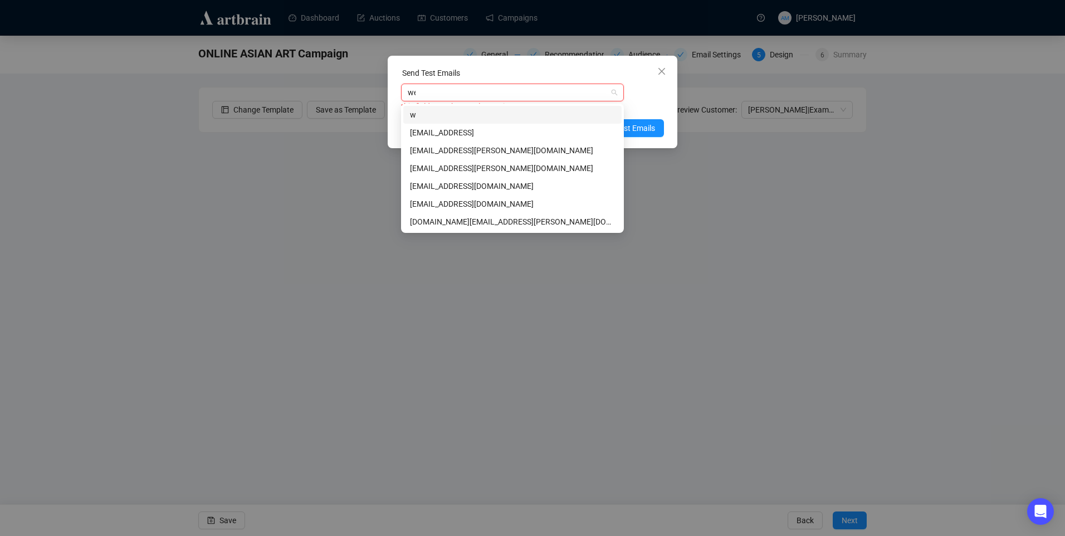
type input "wer"
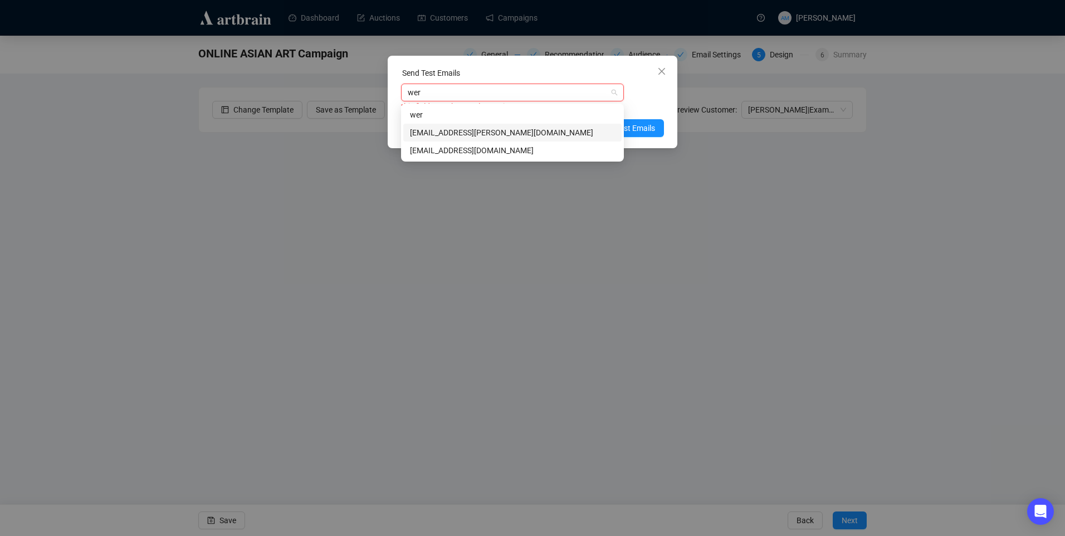
click at [522, 133] on div "weronika@adams.ie" at bounding box center [512, 132] width 205 height 12
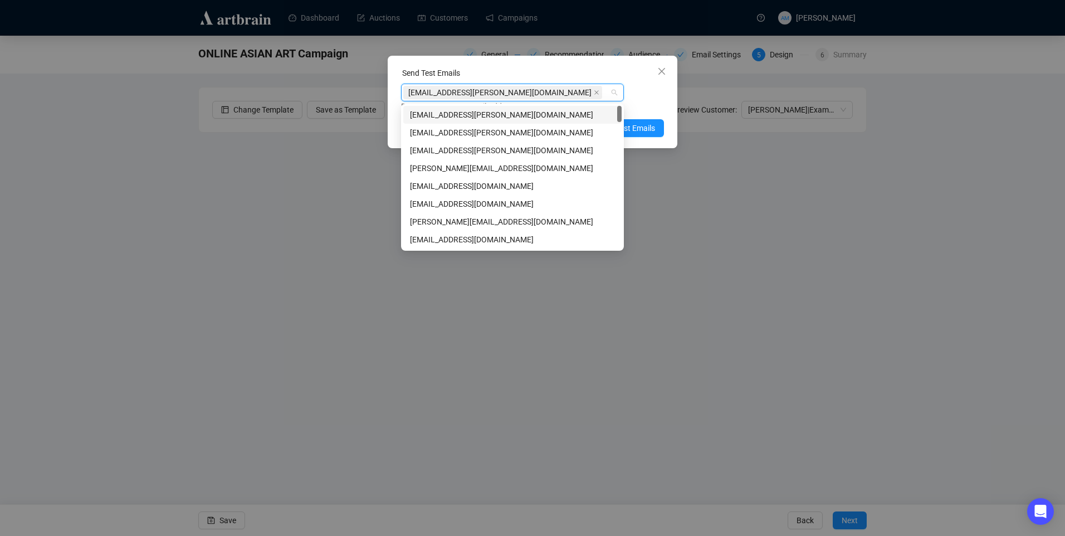
click at [671, 125] on div "Send Test Emails weronika@adams.ie Enter up to 20 Test Email Addresses Send Tes…" at bounding box center [533, 102] width 290 height 92
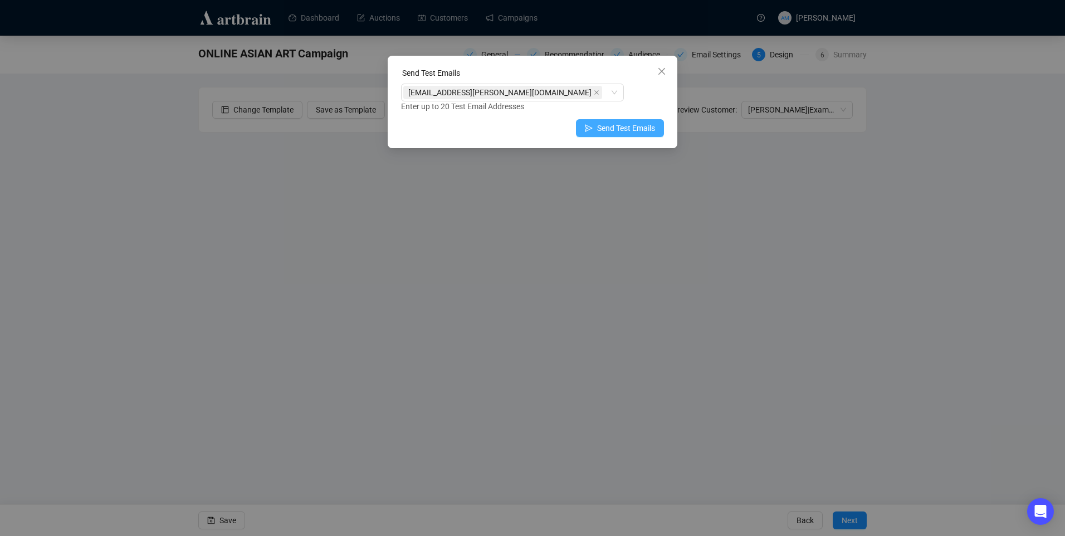
click at [655, 126] on button "Send Test Emails" at bounding box center [620, 128] width 88 height 18
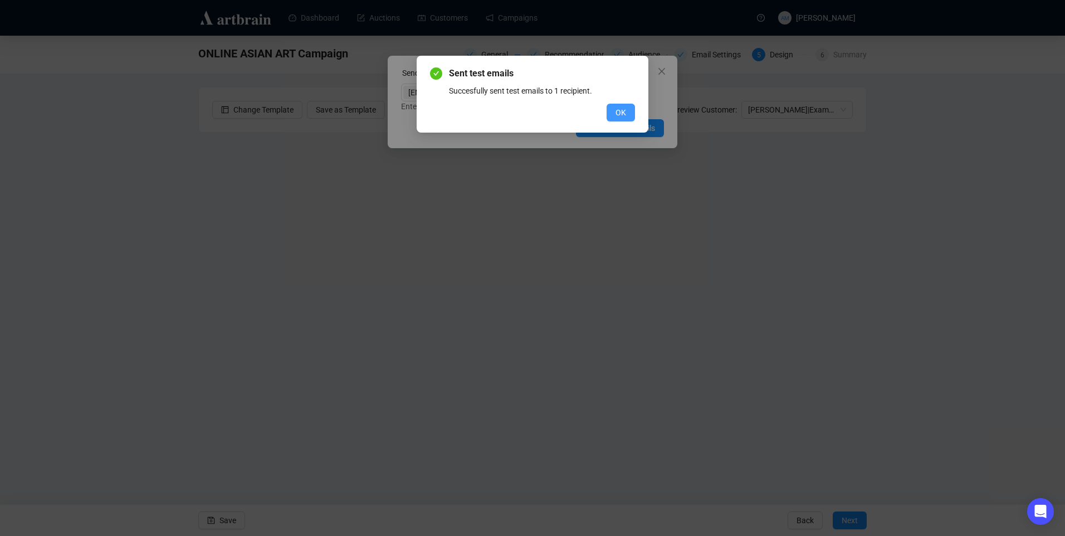
click at [617, 113] on span "OK" at bounding box center [621, 112] width 11 height 12
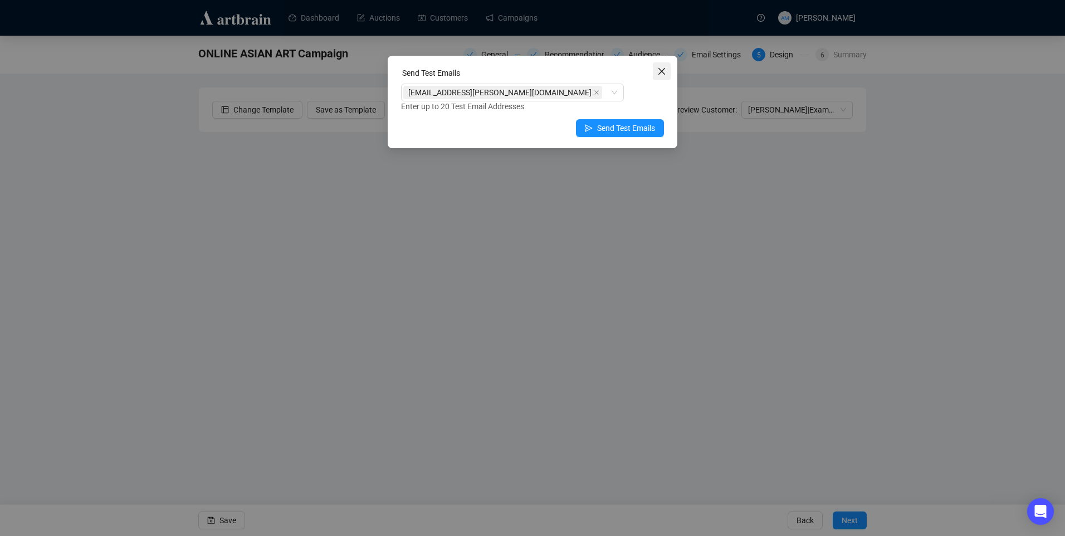
click at [661, 69] on icon "close" at bounding box center [661, 71] width 9 height 9
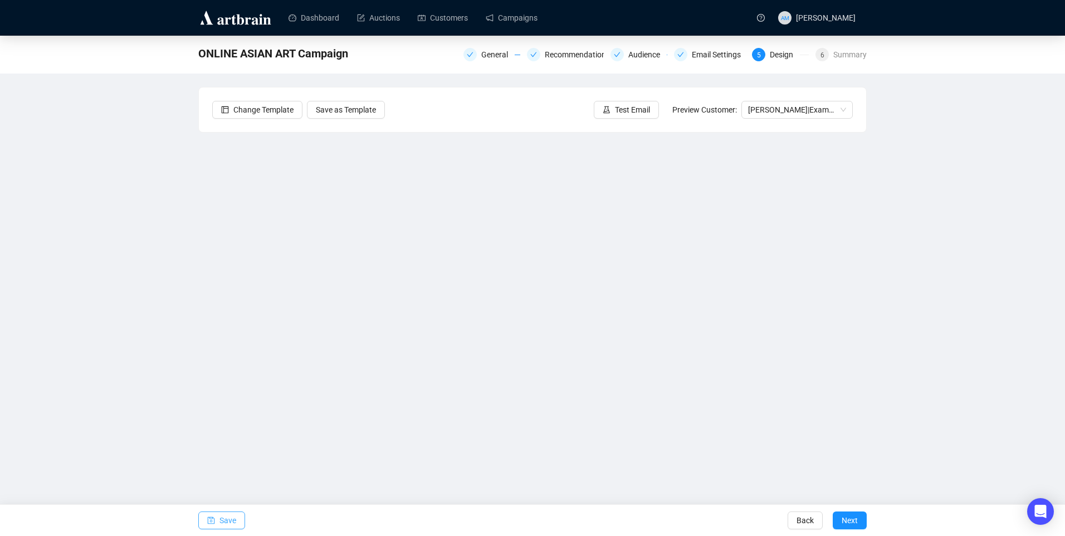
click at [223, 518] on span "Save" at bounding box center [227, 520] width 17 height 31
drag, startPoint x: 227, startPoint y: 518, endPoint x: 246, endPoint y: 463, distance: 57.3
click at [227, 518] on span "Save" at bounding box center [227, 520] width 17 height 31
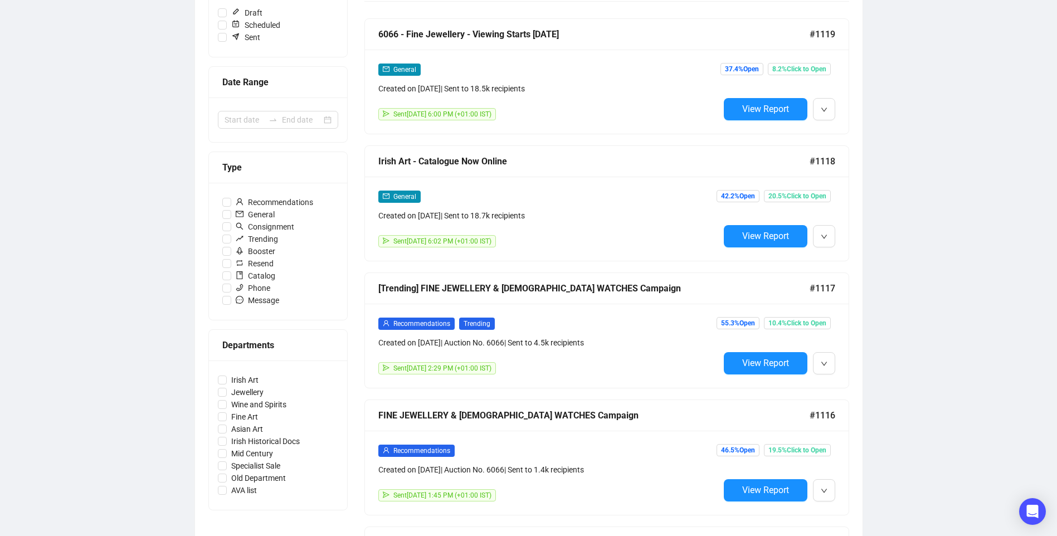
scroll to position [167, 0]
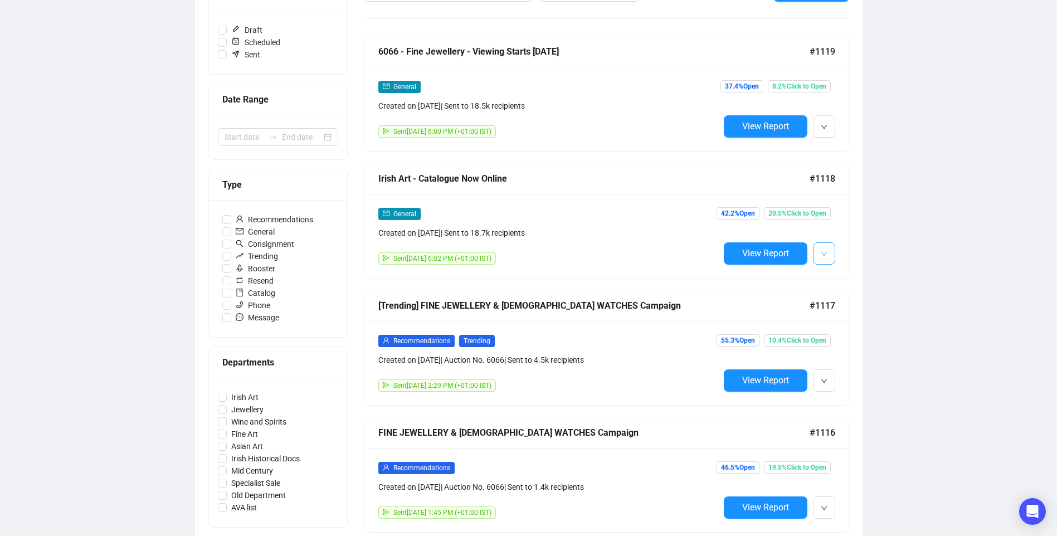
click at [823, 253] on icon "down" at bounding box center [824, 254] width 7 height 7
click at [837, 276] on span "Edit" at bounding box center [841, 276] width 13 height 9
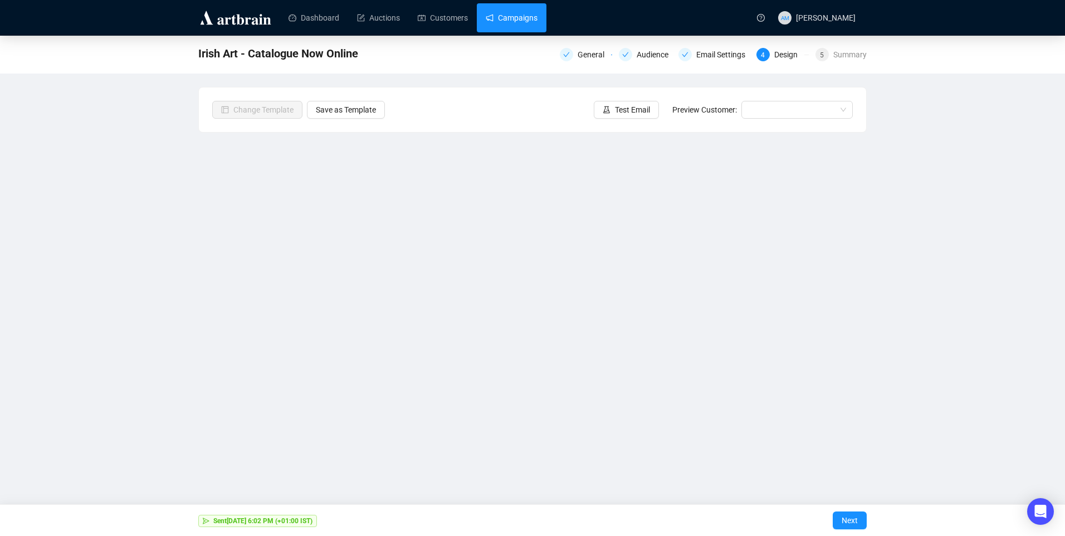
click at [527, 22] on link "Campaigns" at bounding box center [512, 17] width 52 height 29
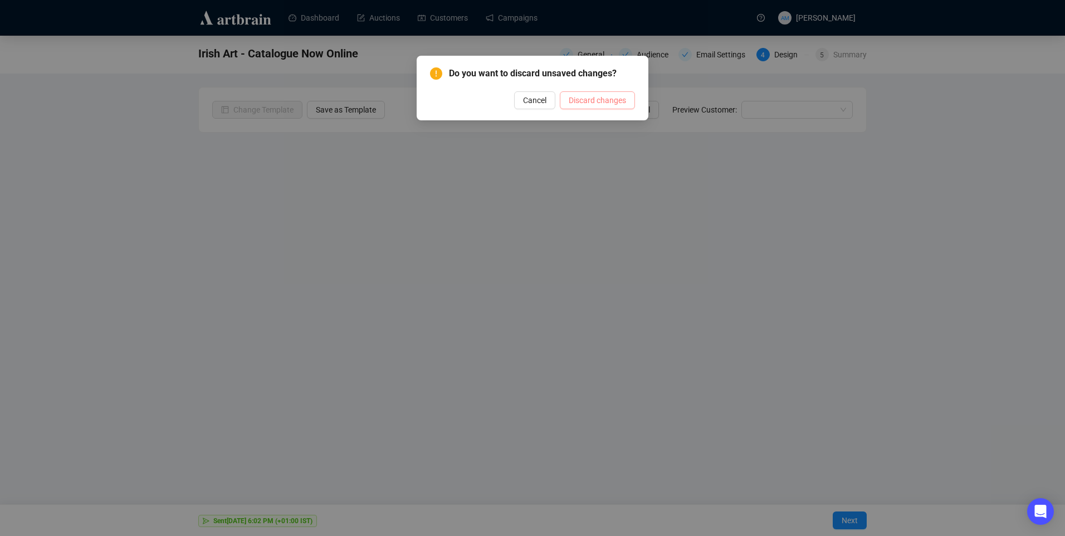
click at [592, 102] on span "Discard changes" at bounding box center [597, 100] width 57 height 12
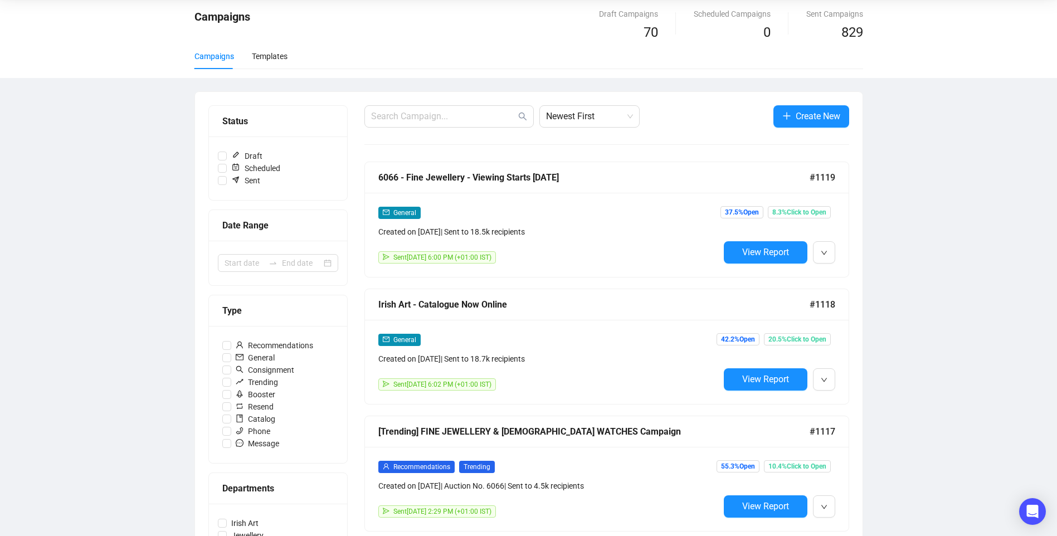
scroll to position [167, 0]
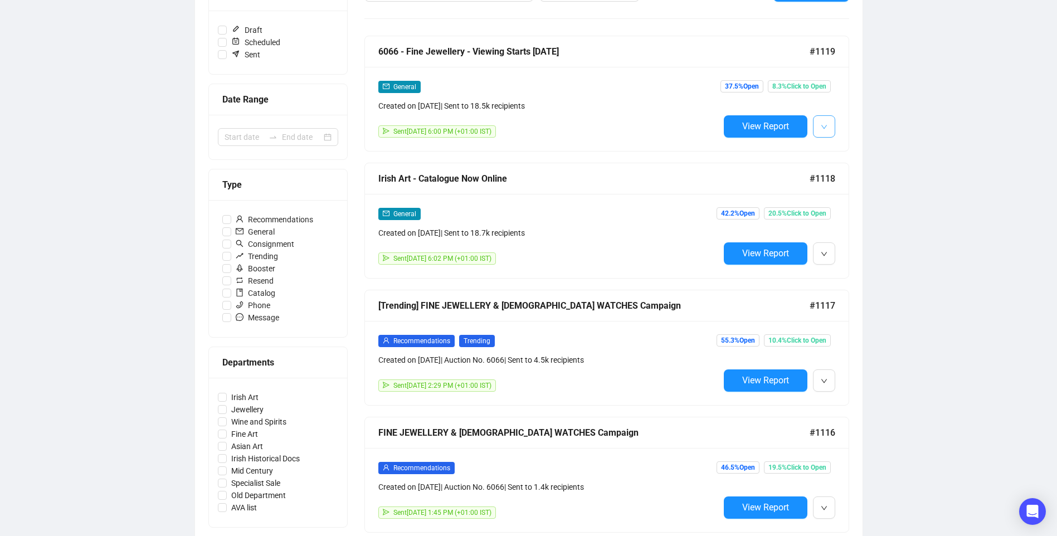
click at [821, 126] on icon "down" at bounding box center [824, 127] width 7 height 7
click at [841, 145] on div "General Created on [DATE] | Sent to 18.5k recipients Sent [DATE] 6:00 PM (+01:0…" at bounding box center [607, 109] width 484 height 84
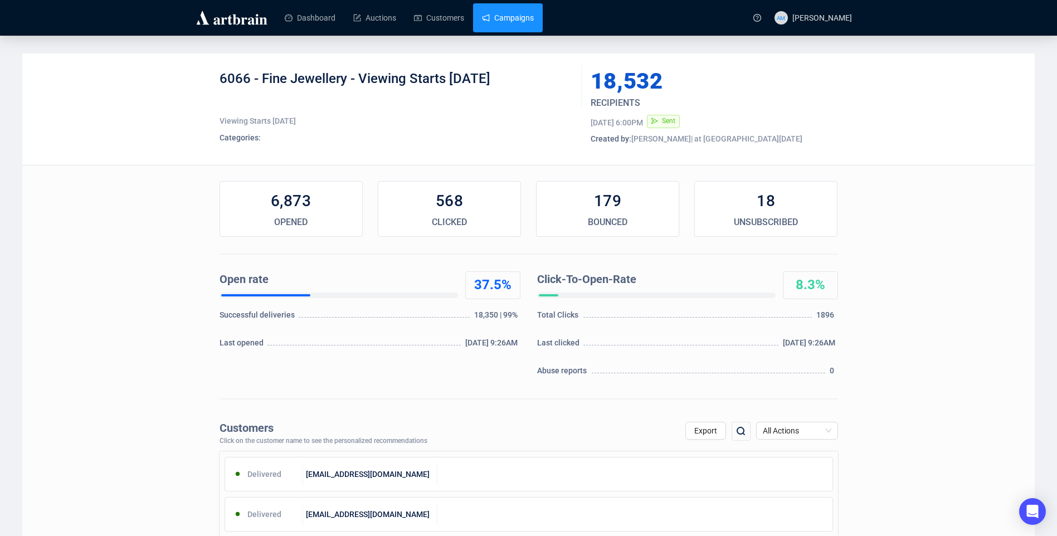
click at [502, 19] on link "Campaigns" at bounding box center [508, 17] width 52 height 29
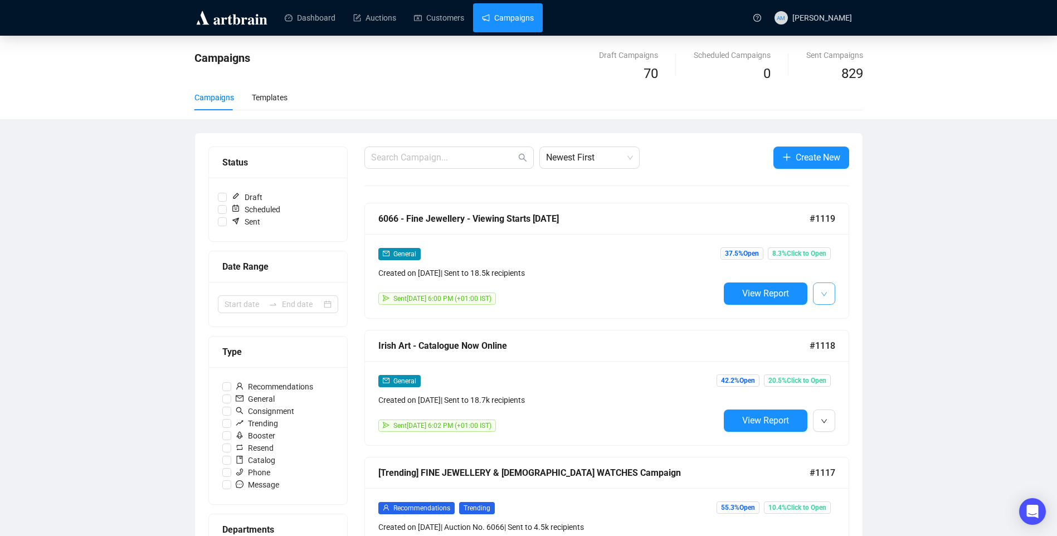
click at [824, 298] on span "button" at bounding box center [824, 293] width 7 height 14
click at [823, 315] on img at bounding box center [826, 317] width 9 height 9
